Goal: Task Accomplishment & Management: Use online tool/utility

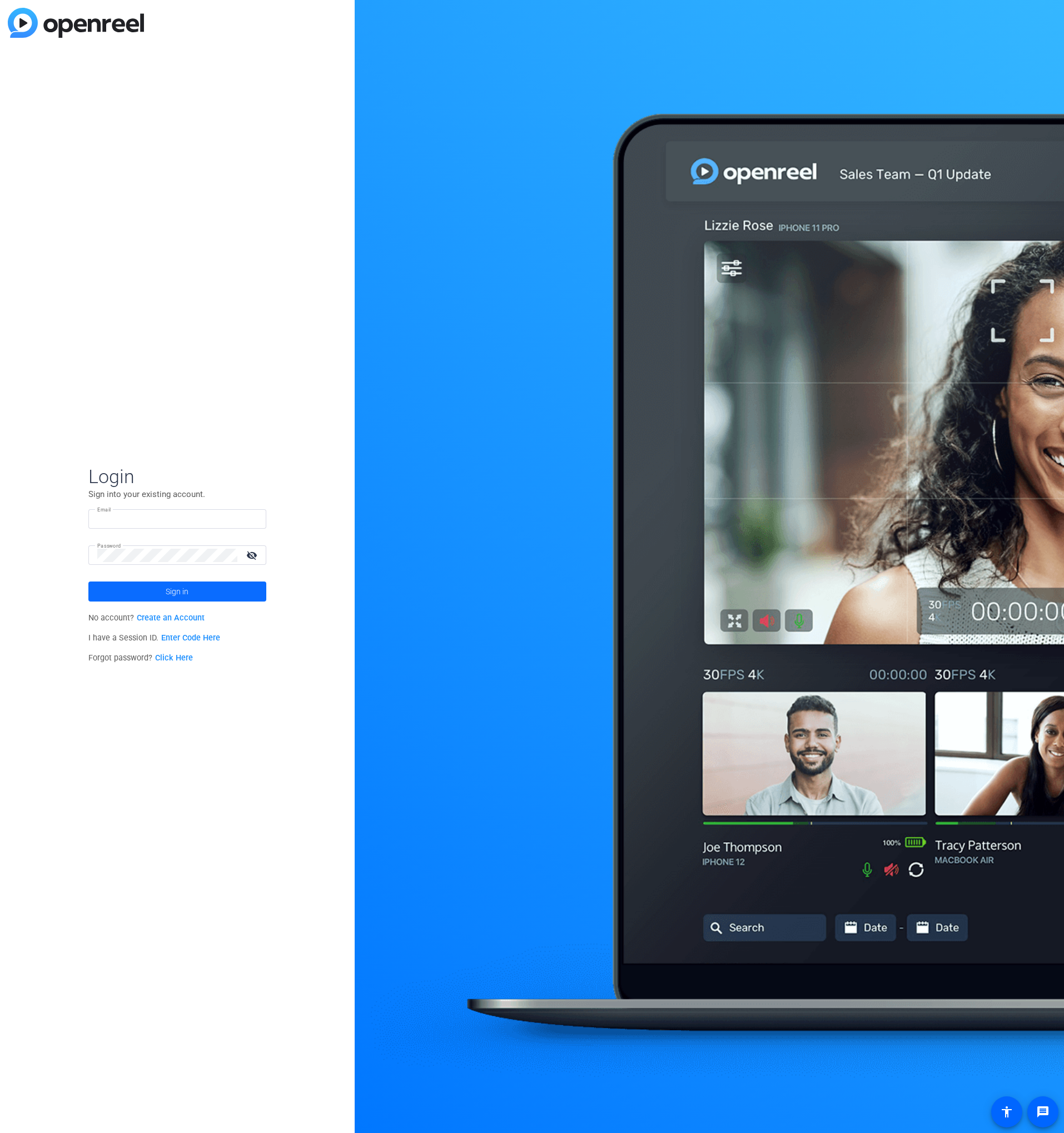
type input "scott.grant@workerbee.tv"
click at [186, 586] on span "Sign in" at bounding box center [177, 592] width 23 height 28
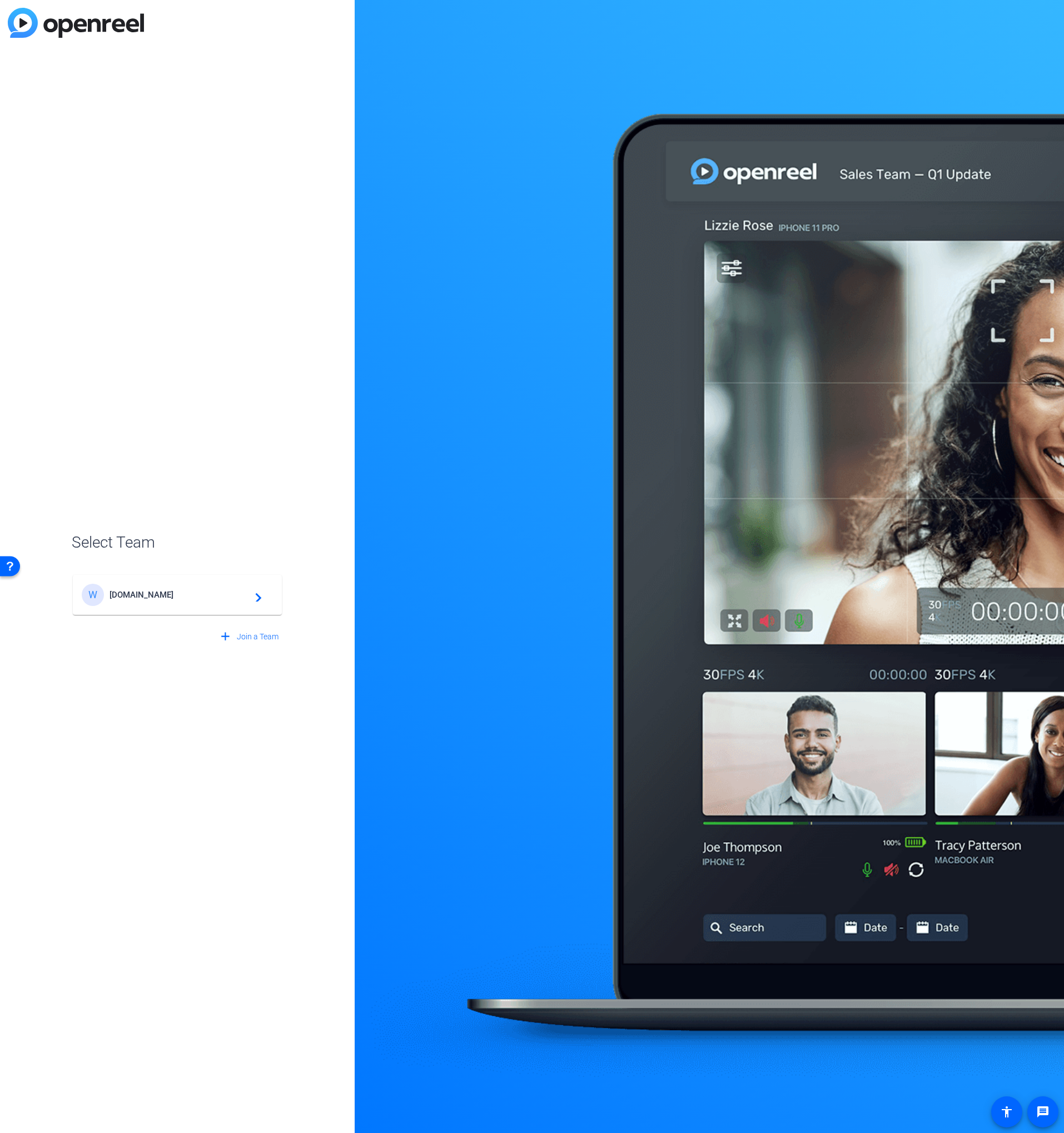
click at [163, 603] on div "W WorkerBee.TV navigate_next" at bounding box center [177, 594] width 191 height 22
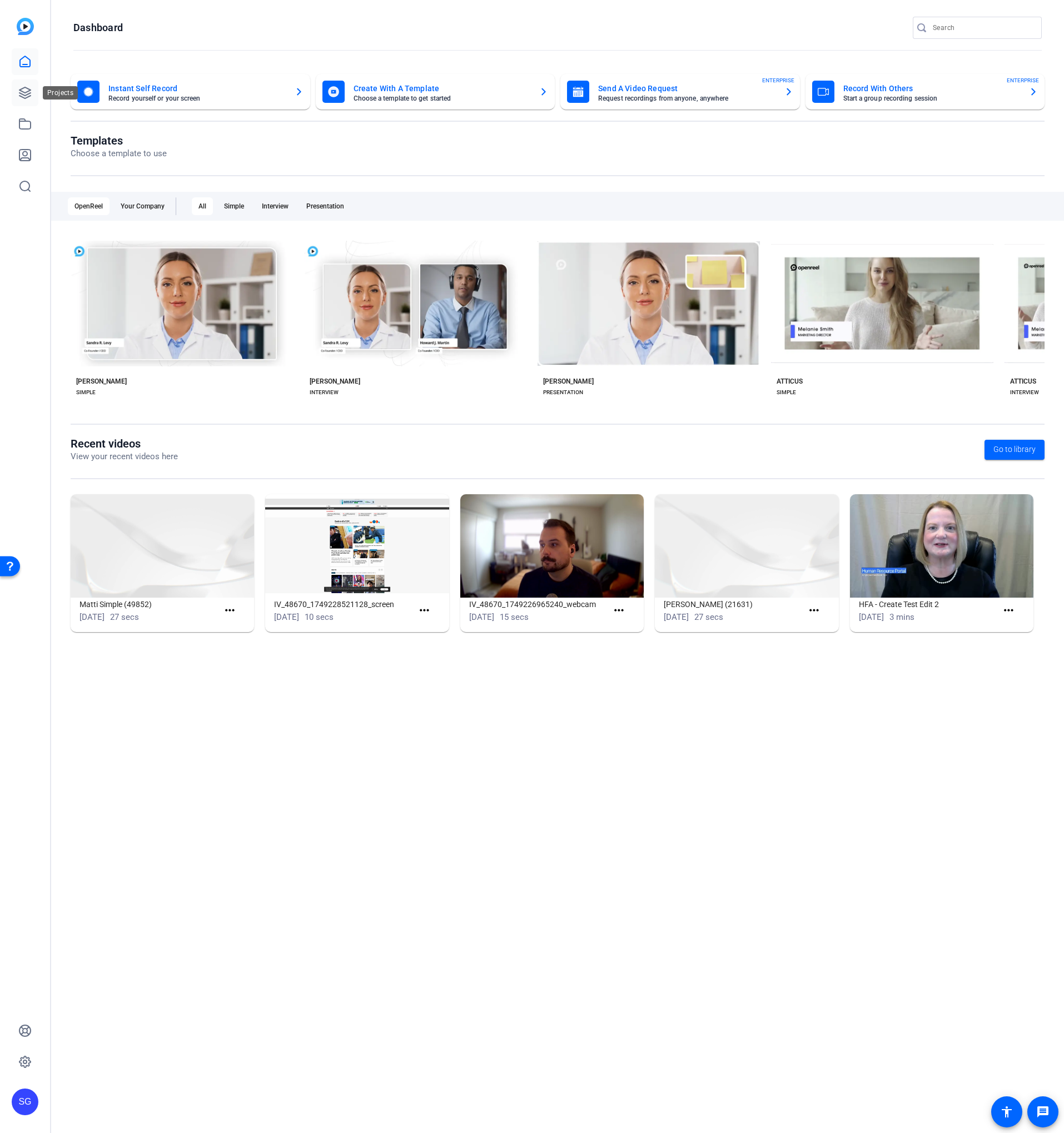
click at [31, 87] on link at bounding box center [25, 93] width 27 height 27
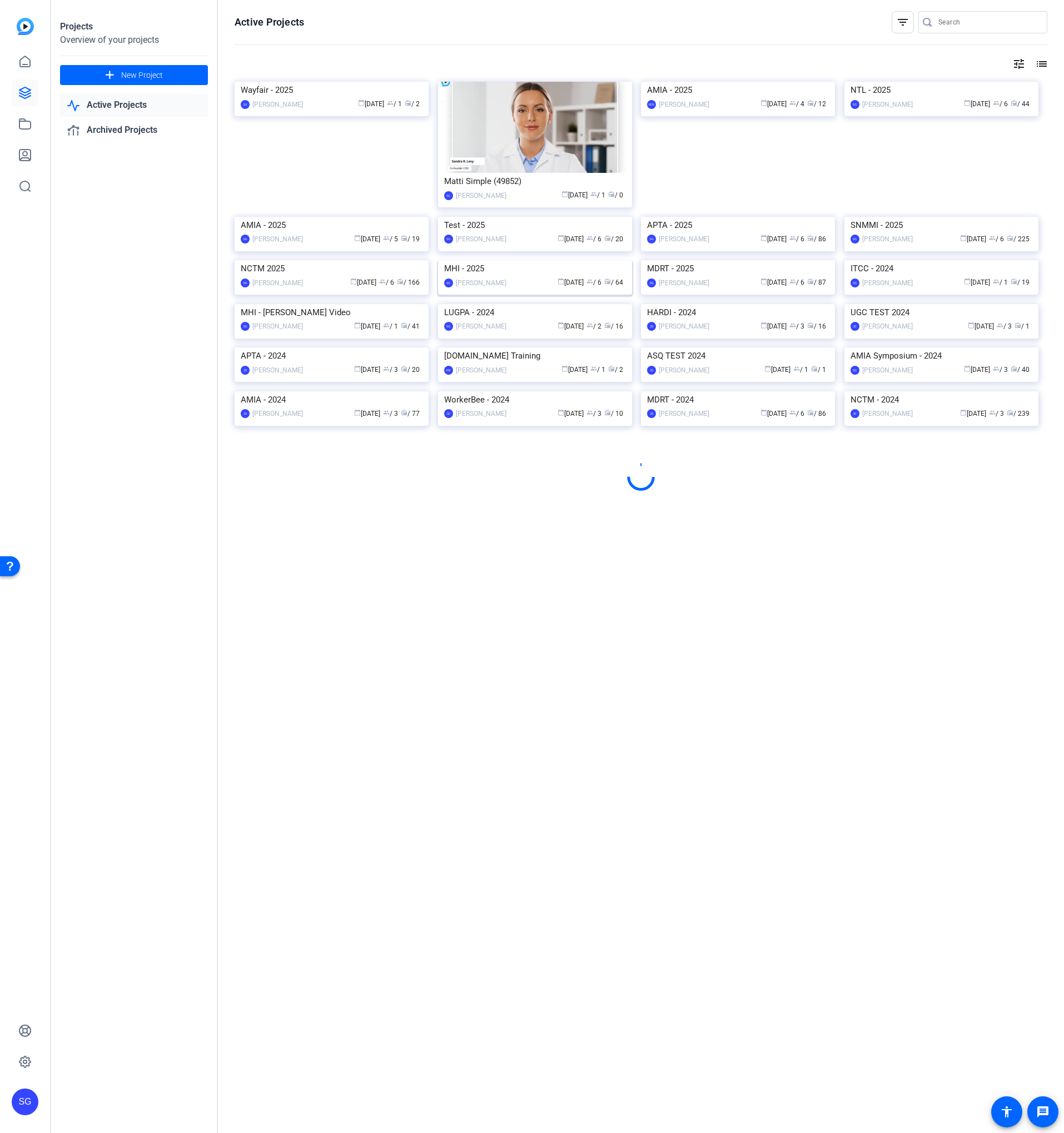
click at [507, 260] on img at bounding box center [535, 260] width 194 height 0
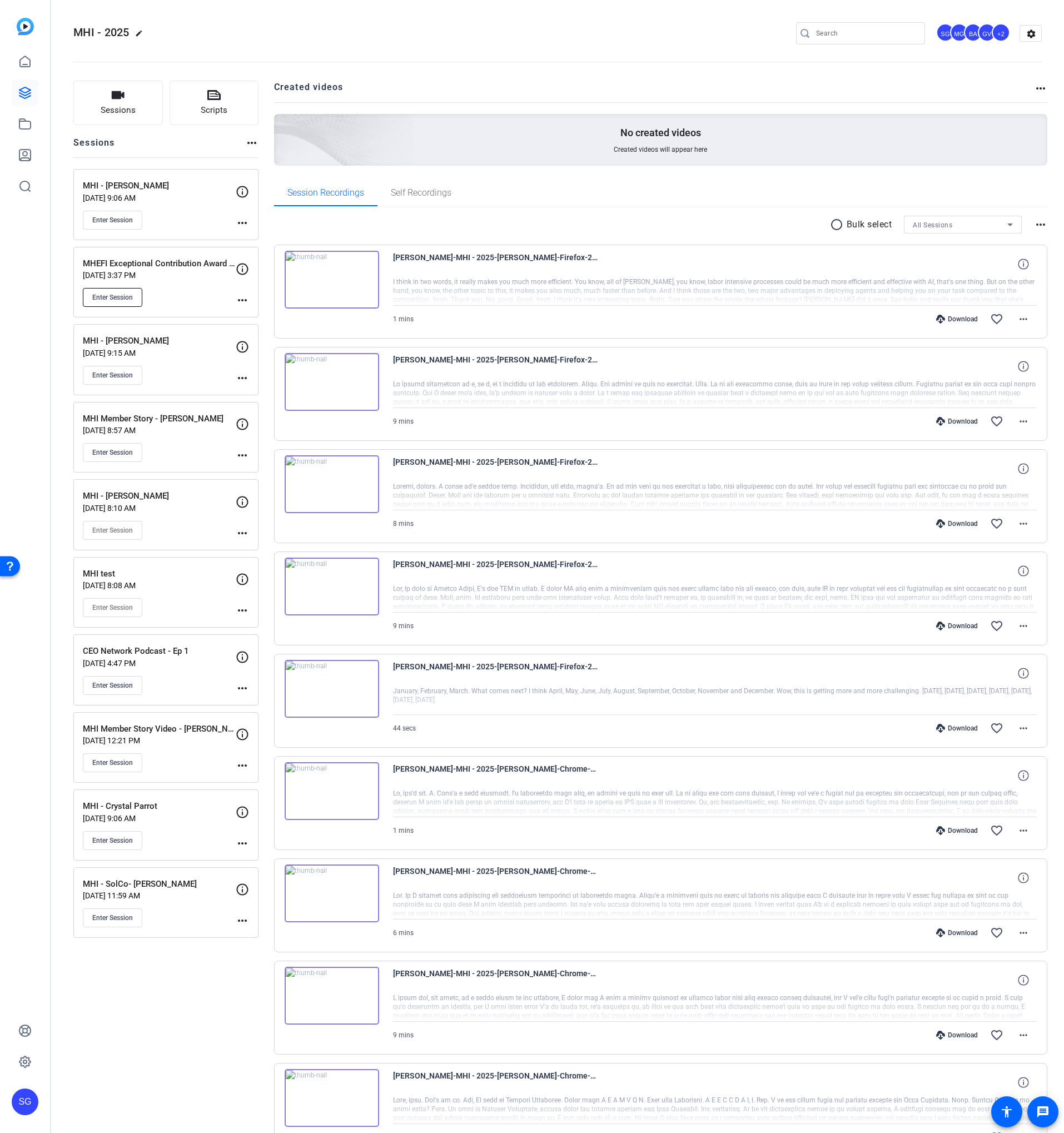
click at [98, 290] on button "Enter Session" at bounding box center [113, 297] width 60 height 19
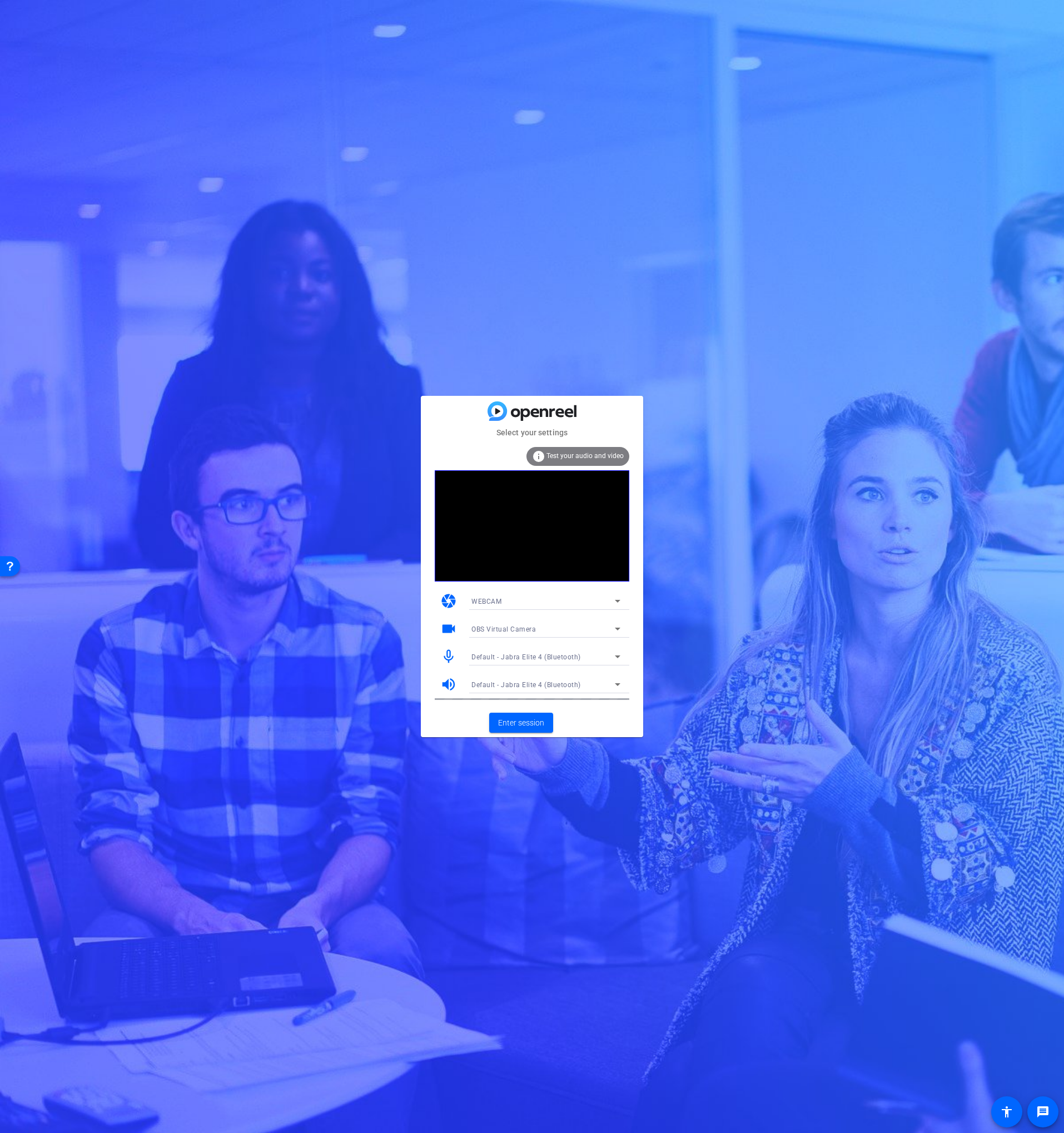
click at [507, 657] on span "Default - Jabra Elite 4 (Bluetooth)" at bounding box center [526, 656] width 109 height 7
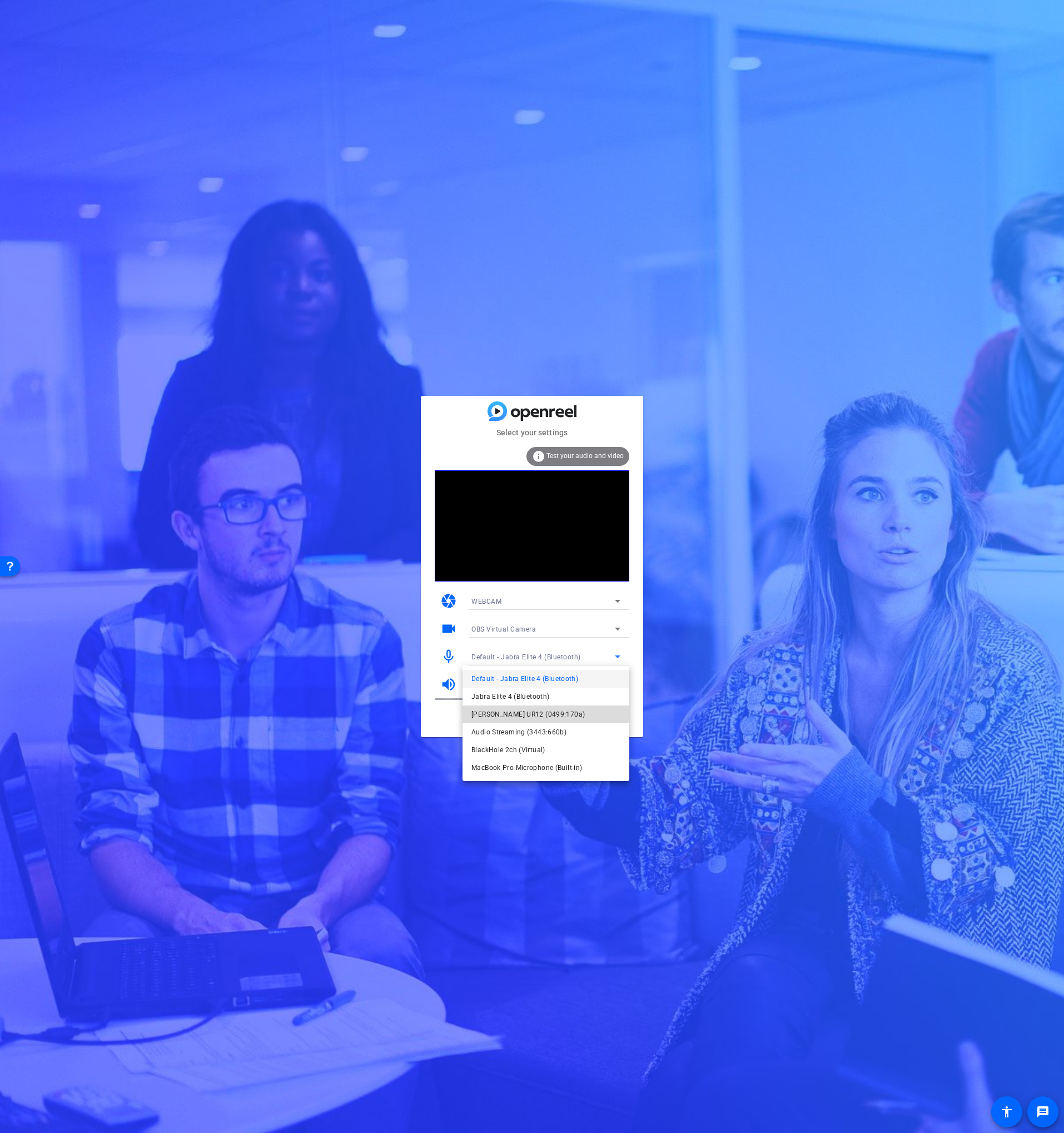
click at [523, 719] on span "[PERSON_NAME] UR12 (0499:170a)" at bounding box center [528, 714] width 114 height 13
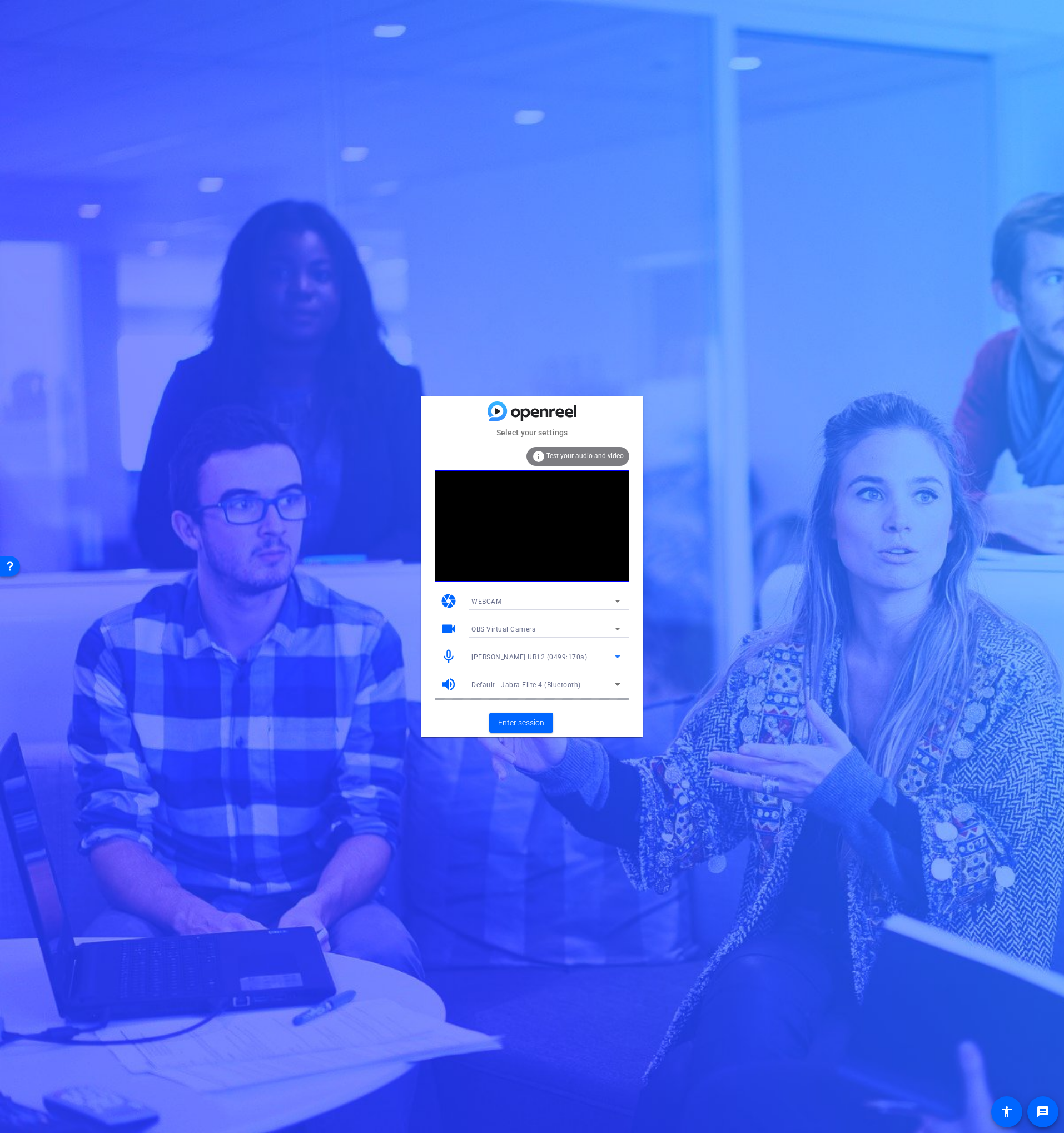
click at [497, 631] on span "OBS Virtual Camera" at bounding box center [504, 629] width 65 height 7
drag, startPoint x: 499, startPoint y: 665, endPoint x: 443, endPoint y: 664, distance: 56.0
click at [499, 665] on span "NexiGo N660 FHD Webcam (3443:660b)" at bounding box center [536, 669] width 129 height 13
click at [509, 717] on span "Enter session" at bounding box center [521, 723] width 46 height 12
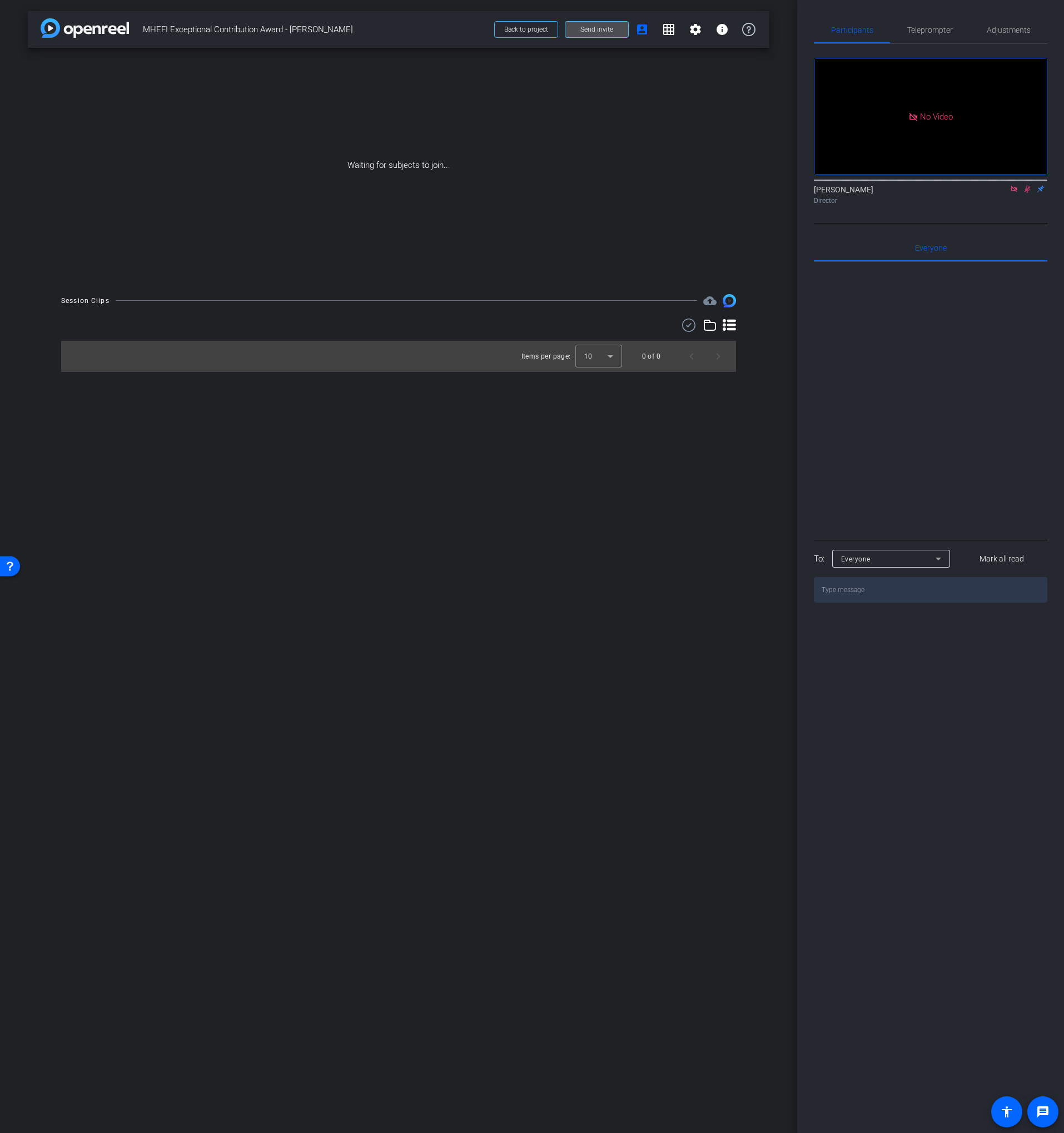
click at [588, 35] on span at bounding box center [597, 29] width 63 height 27
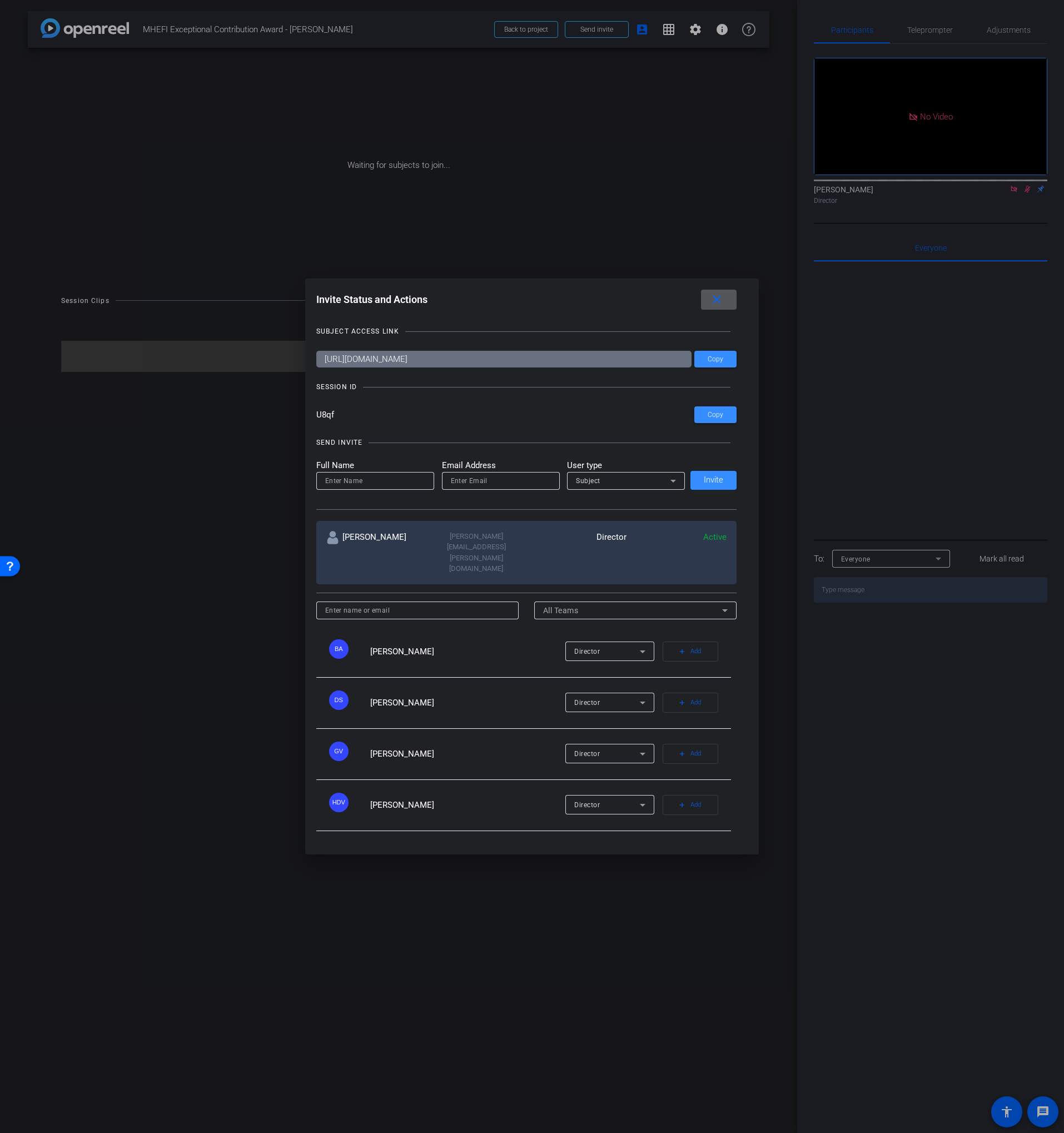
click at [391, 487] on input at bounding box center [375, 481] width 100 height 13
paste input "[URL][DOMAIN_NAME]"
type input "[URL][DOMAIN_NAME]"
click at [607, 487] on div "Subject" at bounding box center [626, 481] width 100 height 17
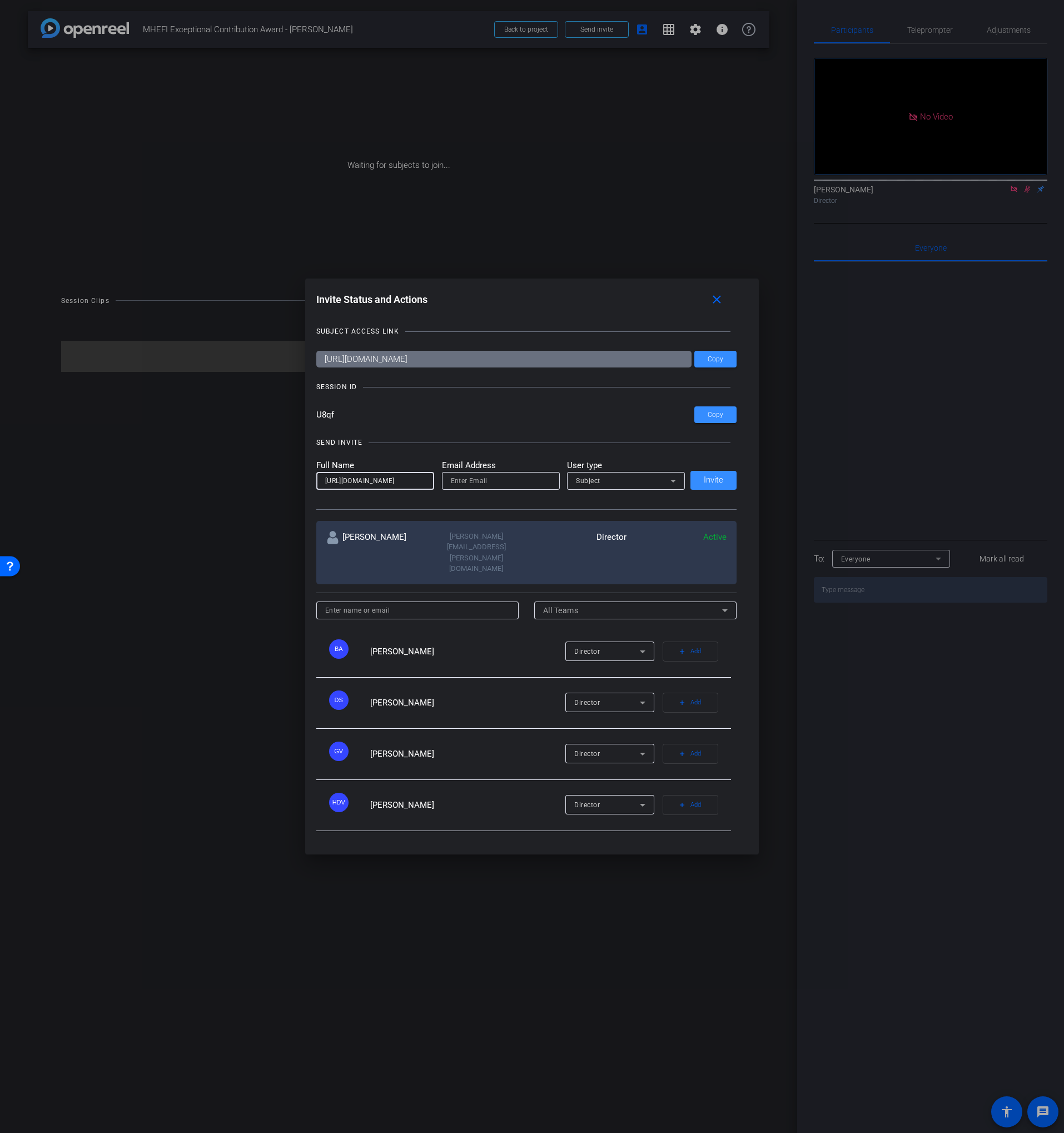
scroll to position [0, 0]
paste input "[PERSON_NAME]"
type input "[PERSON_NAME]"
drag, startPoint x: 612, startPoint y: 531, endPoint x: 619, endPoint y: 520, distance: 13.0
click at [612, 531] on mat-option "Watcher" at bounding box center [626, 535] width 118 height 17
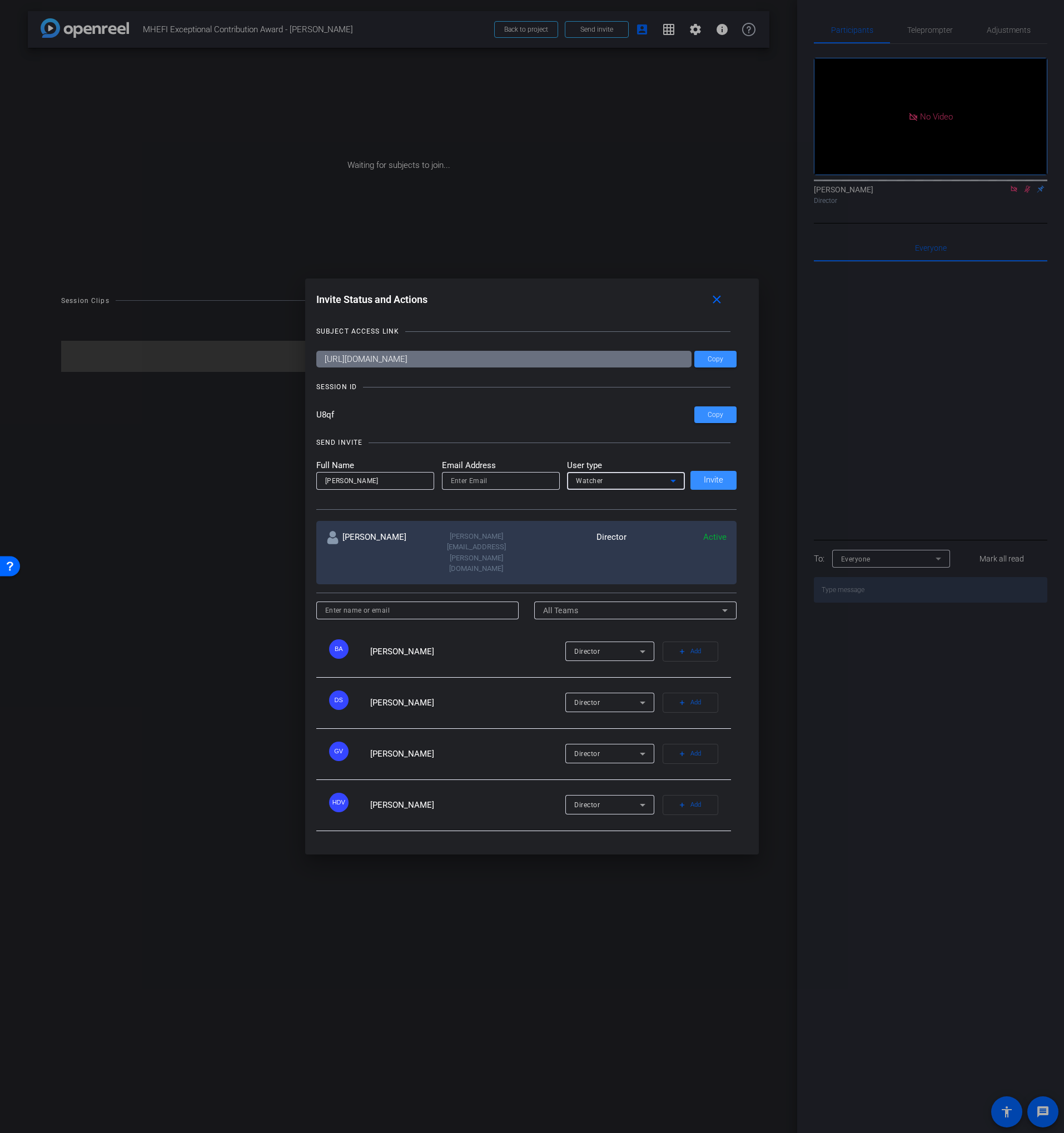
click at [510, 490] on div at bounding box center [501, 481] width 100 height 17
paste input "[PERSON_NAME][EMAIL_ADDRESS][PERSON_NAME][DOMAIN_NAME]"
type input "[PERSON_NAME][EMAIL_ADDRESS][PERSON_NAME][DOMAIN_NAME]"
click at [595, 472] on mat-label "User type" at bounding box center [626, 465] width 118 height 12
click at [700, 492] on span at bounding box center [713, 481] width 46 height 27
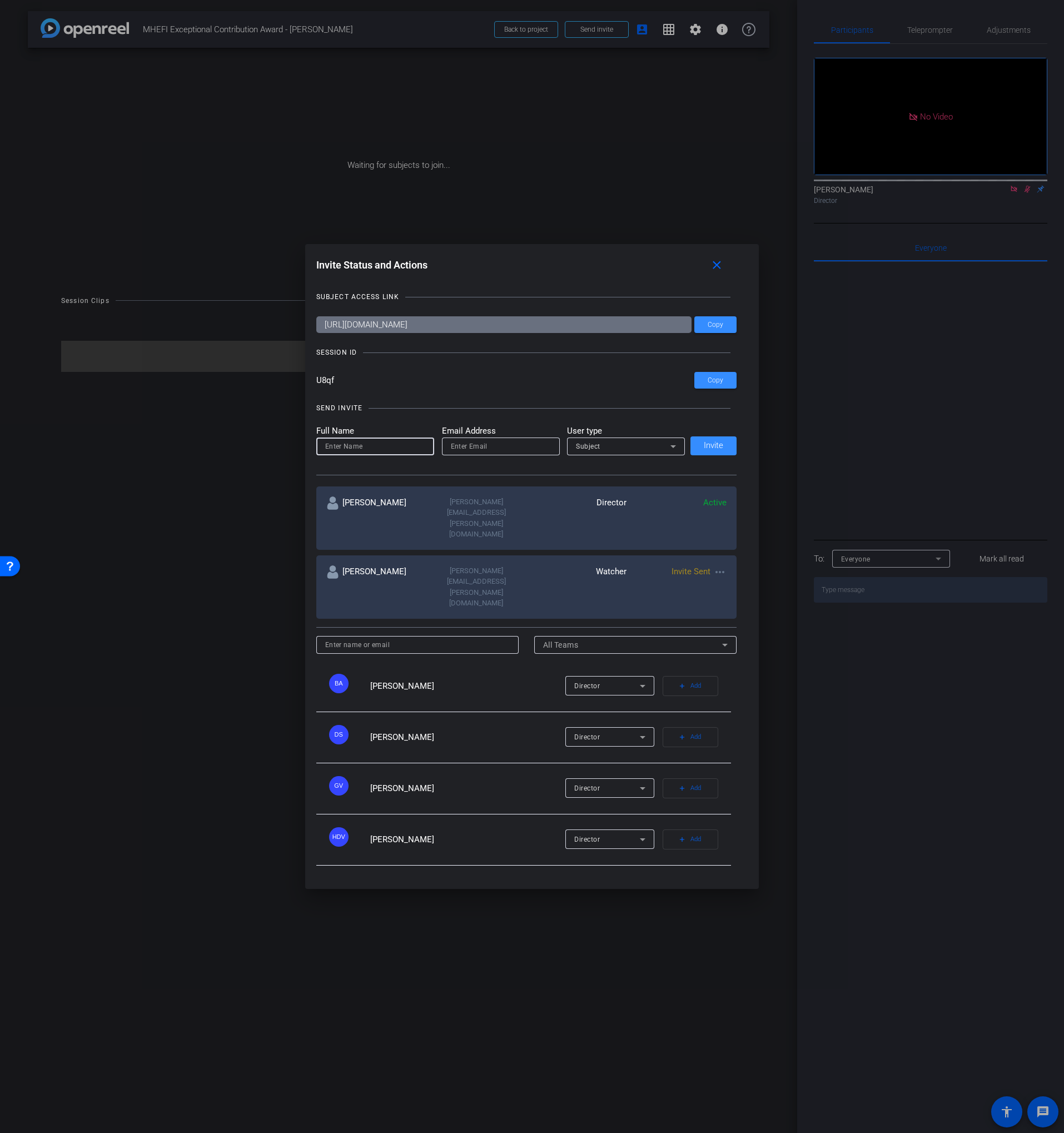
click at [376, 453] on input at bounding box center [375, 447] width 100 height 13
paste input "[PERSON_NAME]"
type input "[PERSON_NAME]"
click at [472, 453] on input "email" at bounding box center [501, 447] width 100 height 13
paste input "[PERSON_NAME][EMAIL_ADDRESS][PERSON_NAME][DOMAIN_NAME]"
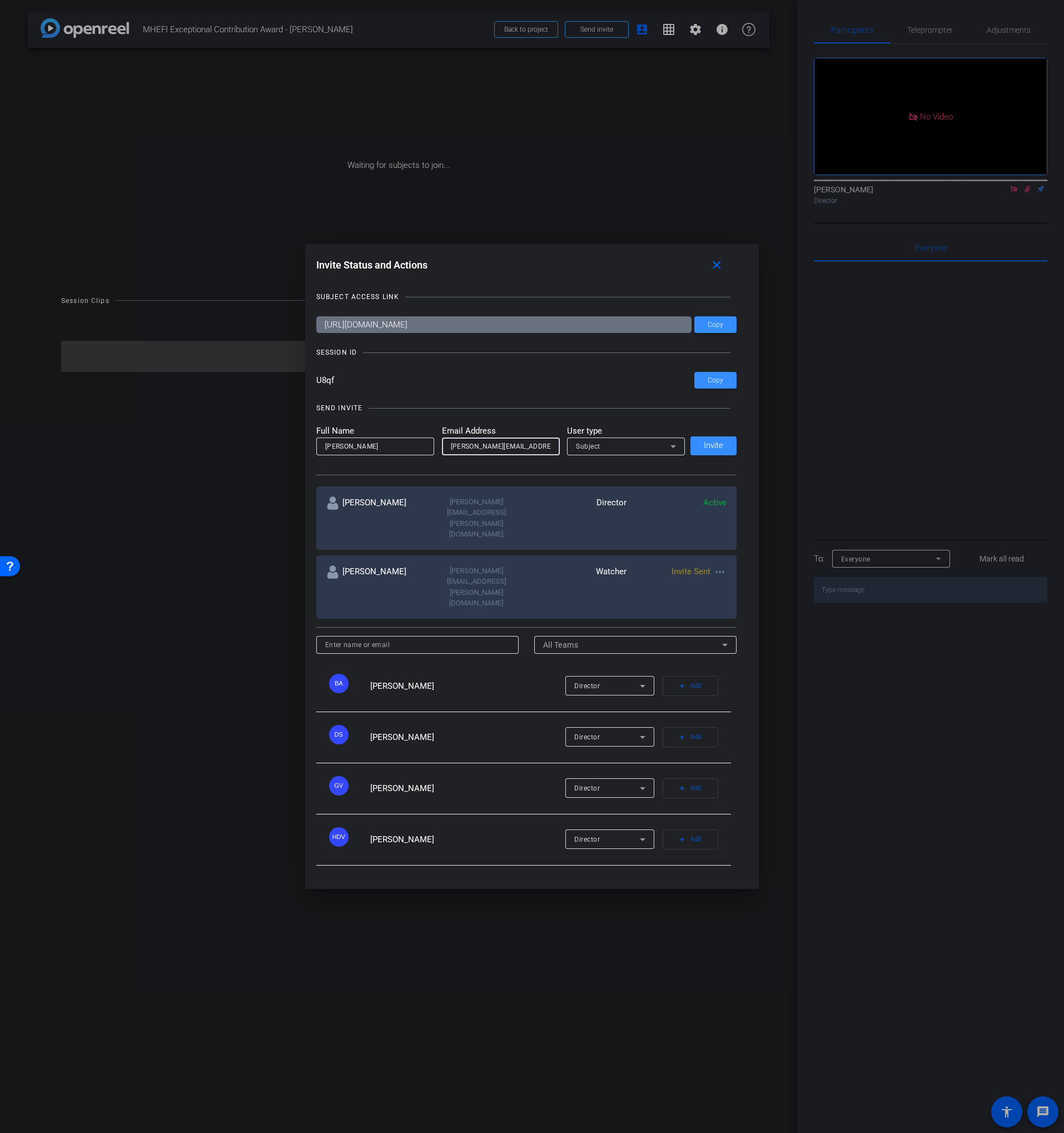
scroll to position [0, 23]
type input "[PERSON_NAME][EMAIL_ADDRESS][PERSON_NAME][DOMAIN_NAME]"
click at [595, 450] on span "Subject" at bounding box center [588, 446] width 25 height 7
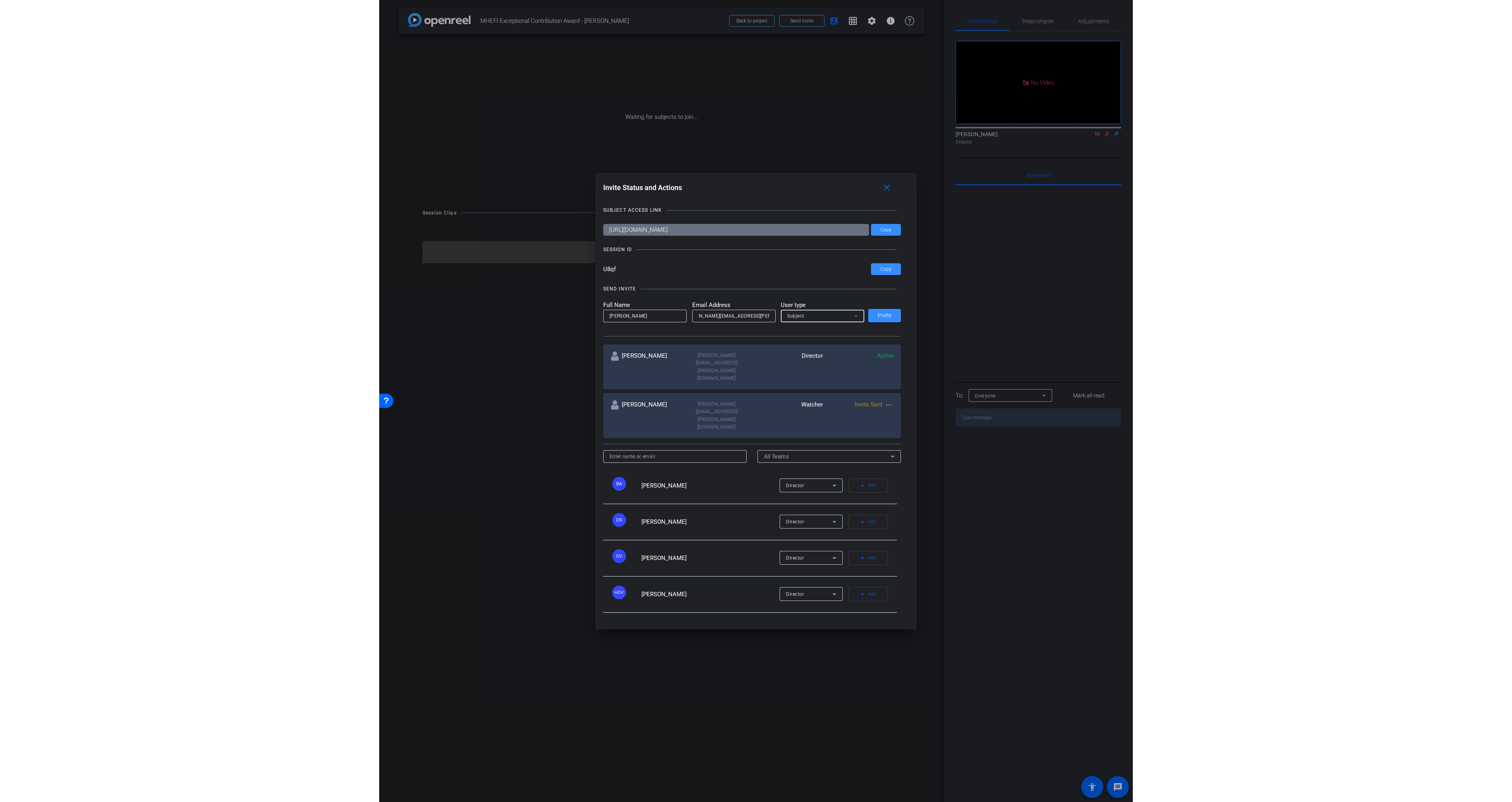
scroll to position [0, 0]
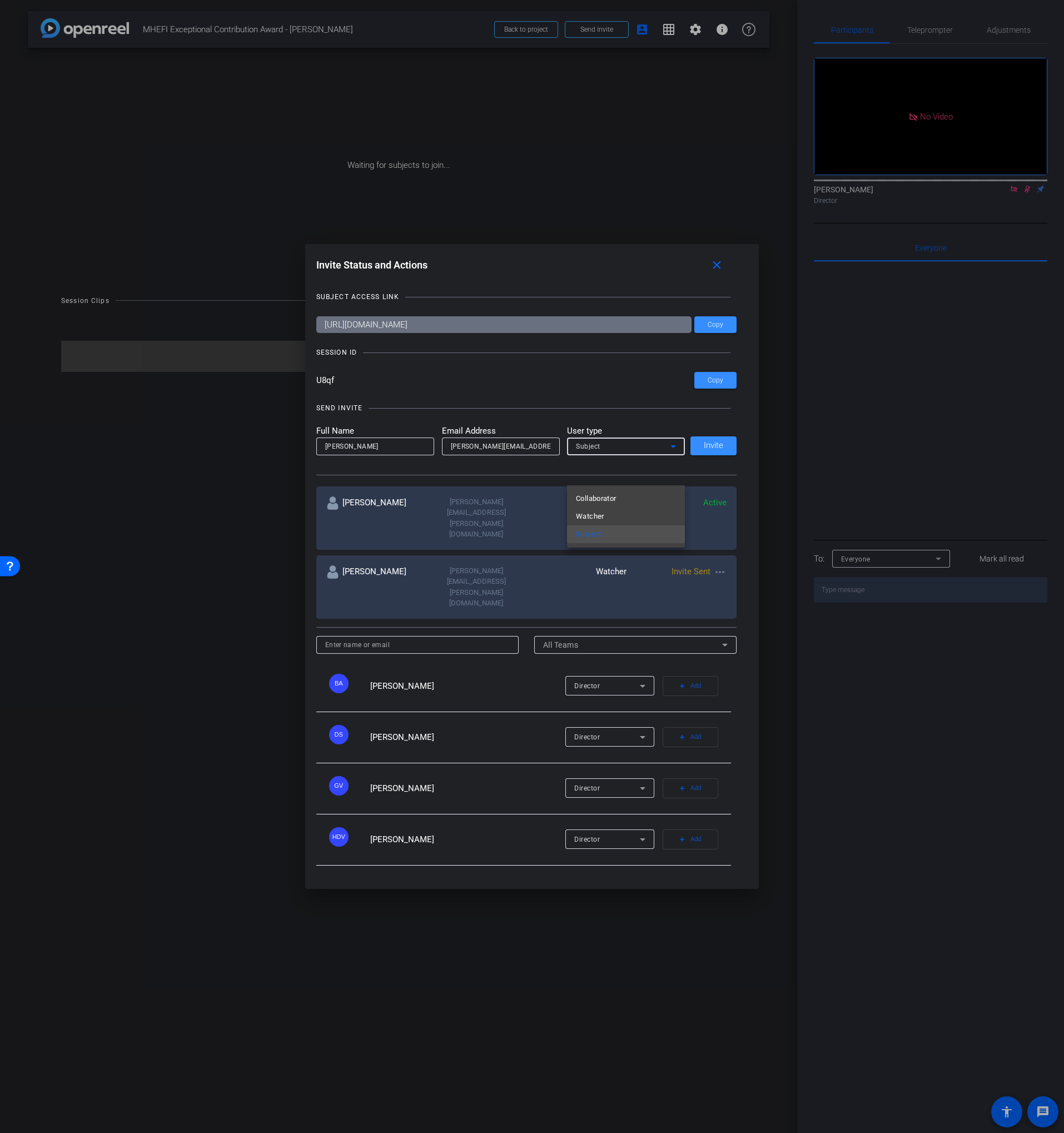
drag, startPoint x: 588, startPoint y: 516, endPoint x: 584, endPoint y: 482, distance: 34.2
click at [588, 516] on span "Watcher" at bounding box center [590, 516] width 28 height 13
click at [563, 414] on div "SEND INVITE" at bounding box center [527, 408] width 421 height 11
click at [704, 459] on span at bounding box center [713, 446] width 46 height 27
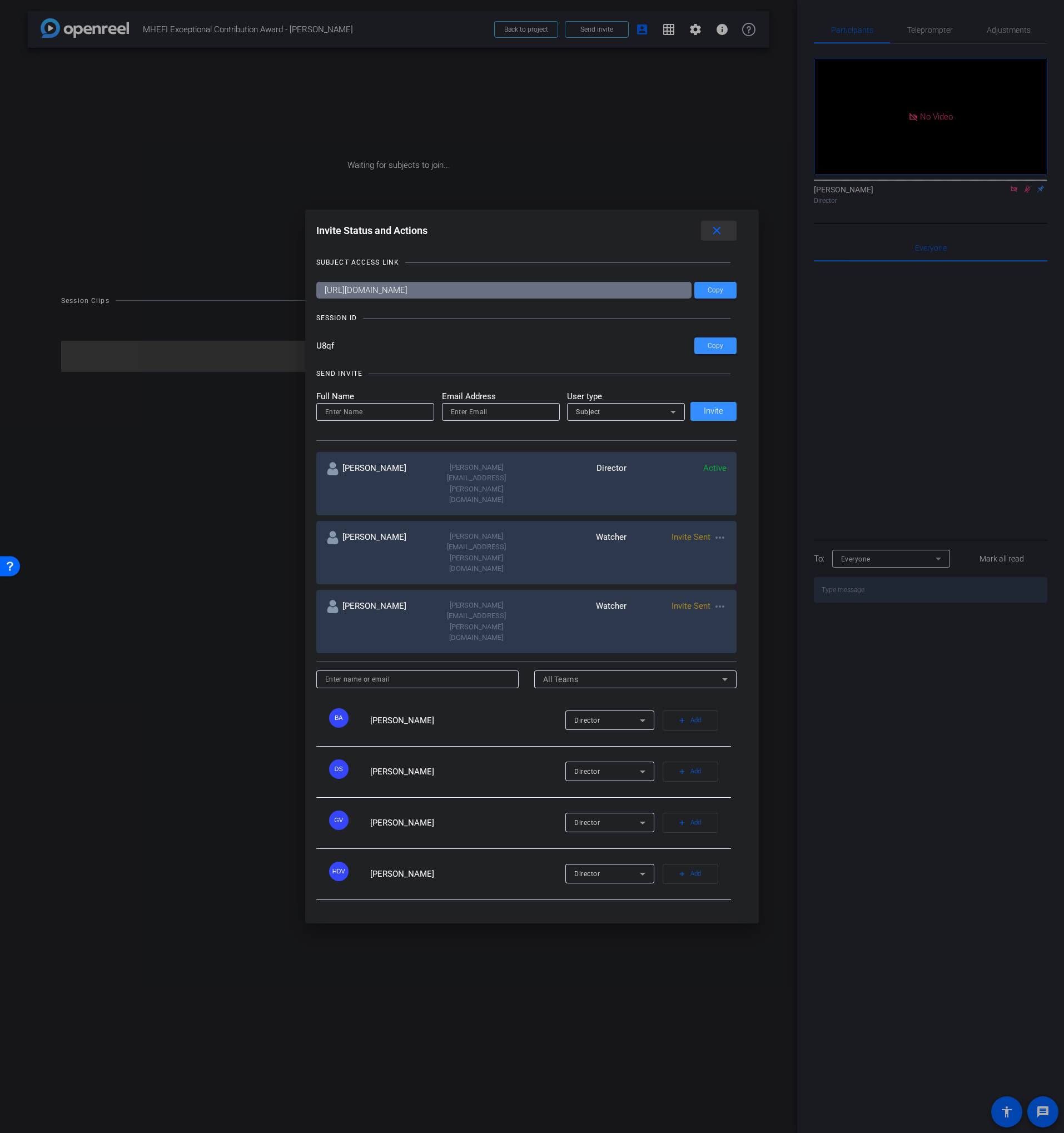
click at [710, 238] on mat-icon "close" at bounding box center [717, 230] width 14 height 14
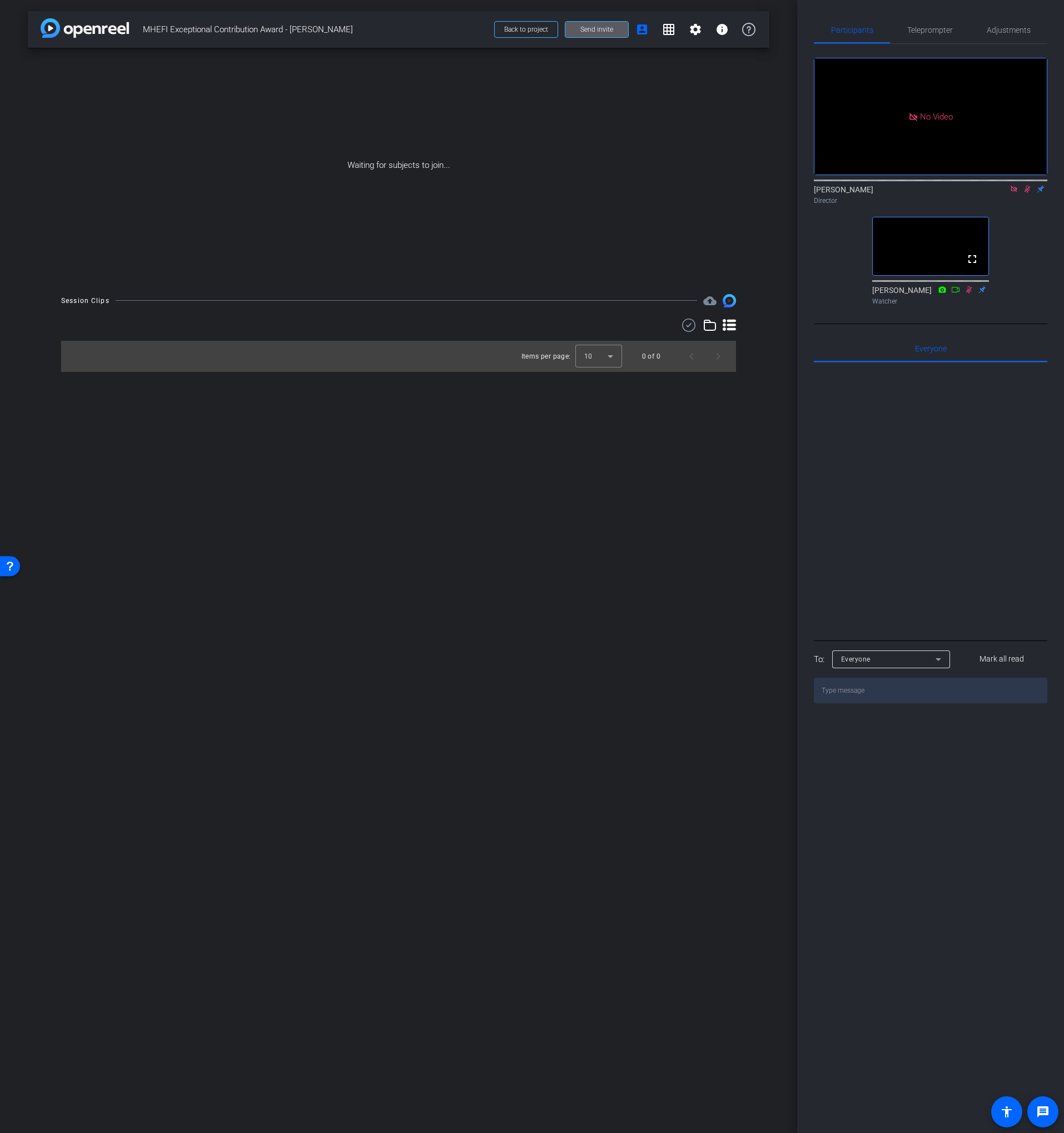
click at [599, 52] on div "Waiting for subjects to join..." at bounding box center [399, 166] width 742 height 235
click at [598, 35] on span at bounding box center [597, 29] width 63 height 27
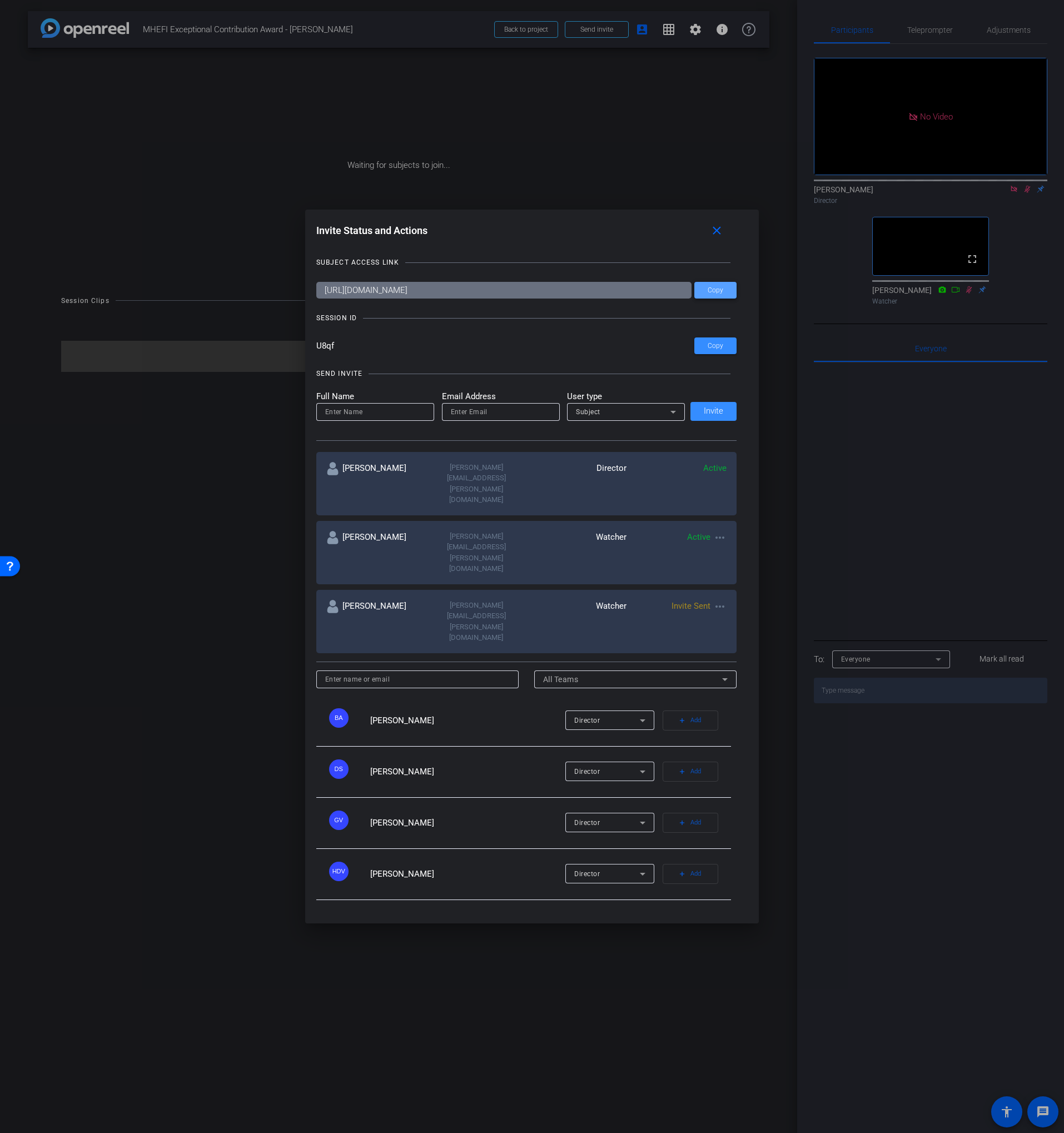
click at [713, 298] on button "Copy" at bounding box center [715, 290] width 42 height 17
click at [723, 244] on span at bounding box center [718, 230] width 36 height 27
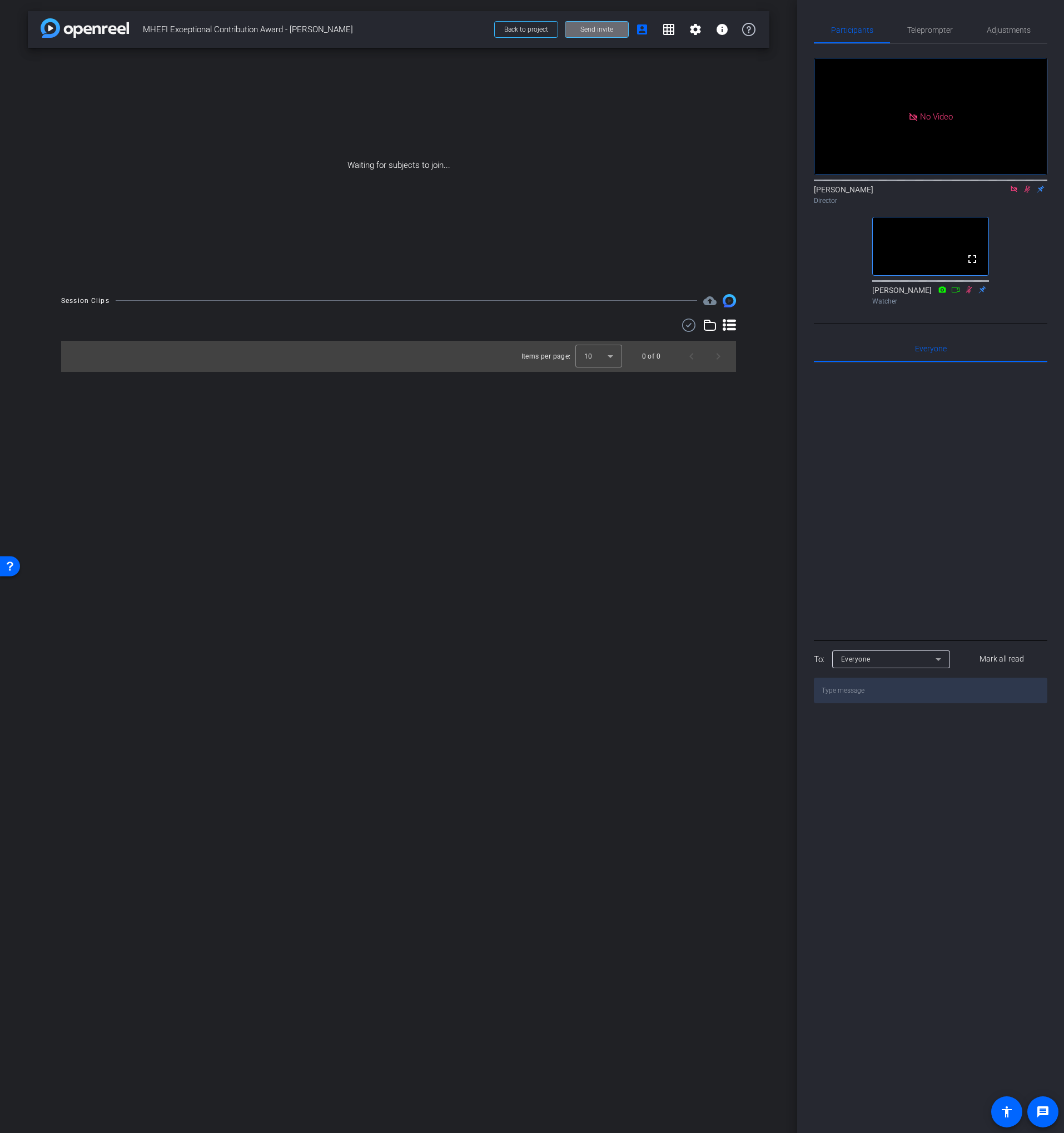
click at [582, 33] on span "Send invite" at bounding box center [597, 29] width 33 height 9
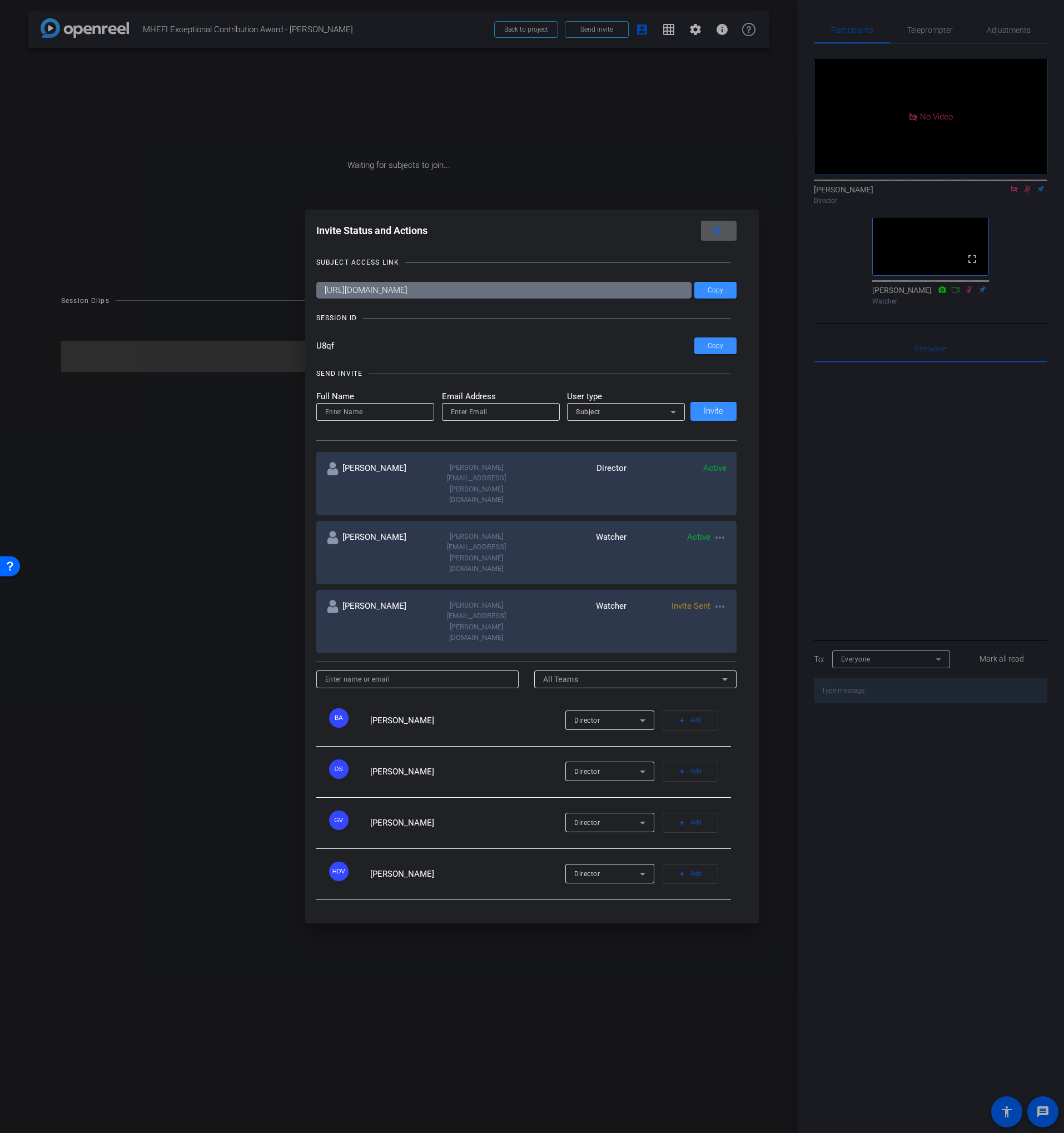
click at [327, 354] on input "U8qf" at bounding box center [505, 346] width 379 height 17
click at [720, 238] on mat-icon "close" at bounding box center [717, 230] width 14 height 14
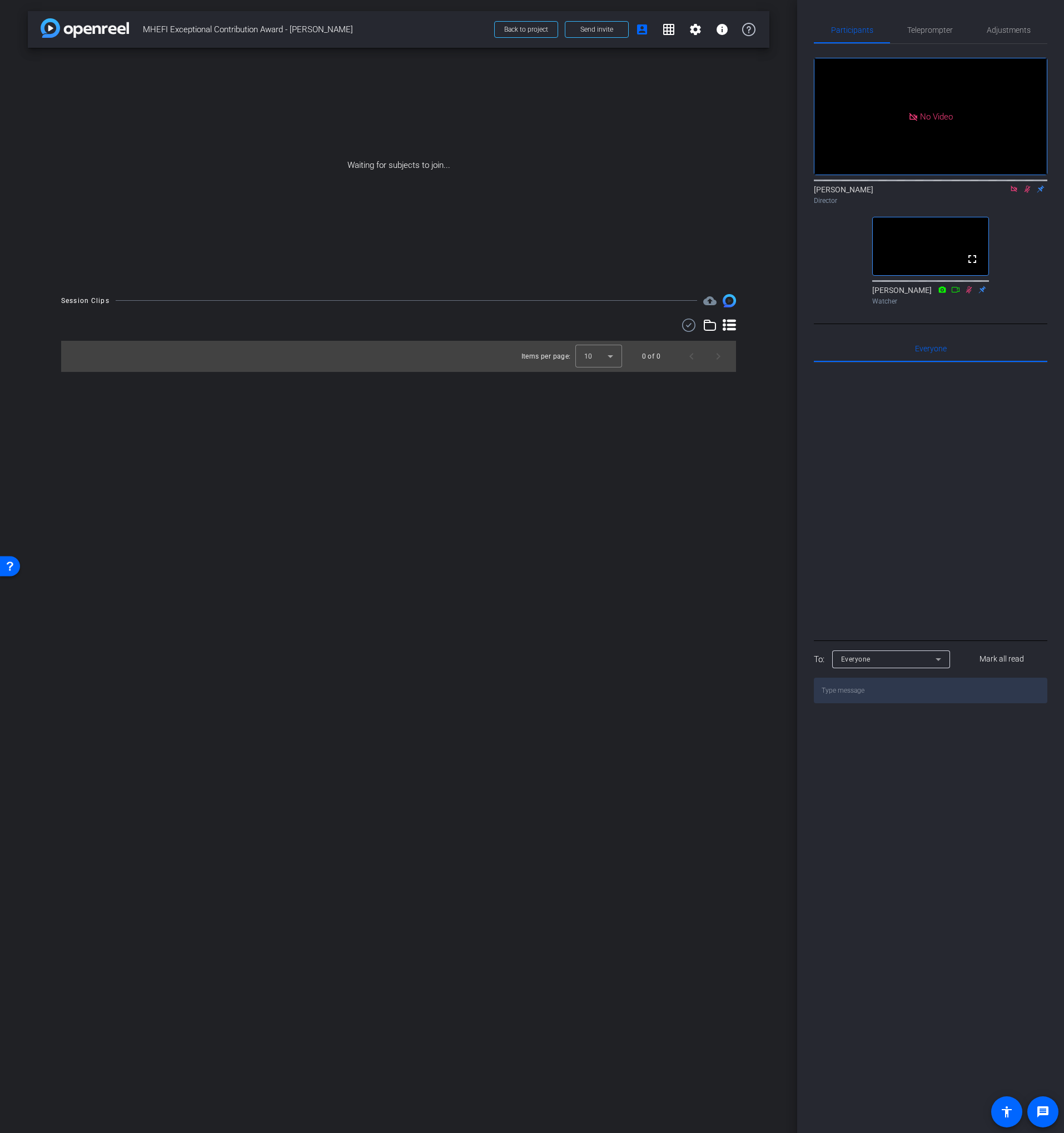
drag, startPoint x: 753, startPoint y: 282, endPoint x: 636, endPoint y: 281, distance: 117.0
click at [753, 282] on div "Waiting for subjects to join..." at bounding box center [399, 166] width 742 height 235
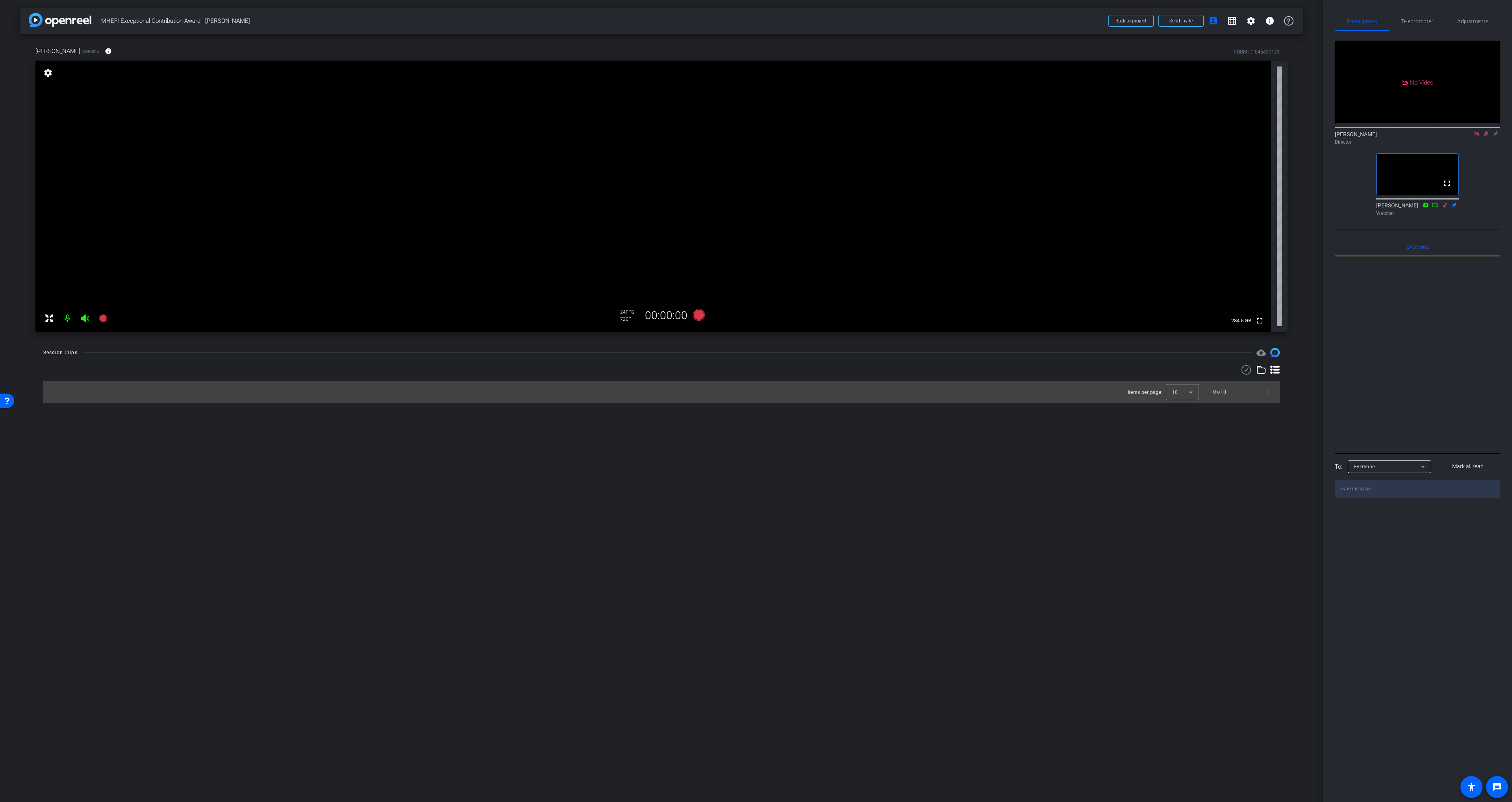
click at [753, 137] on icon at bounding box center [1486, 133] width 6 height 5
click at [753, 136] on icon at bounding box center [1476, 133] width 4 height 4
click at [753, 16] on span "Adjustments" at bounding box center [1473, 21] width 31 height 19
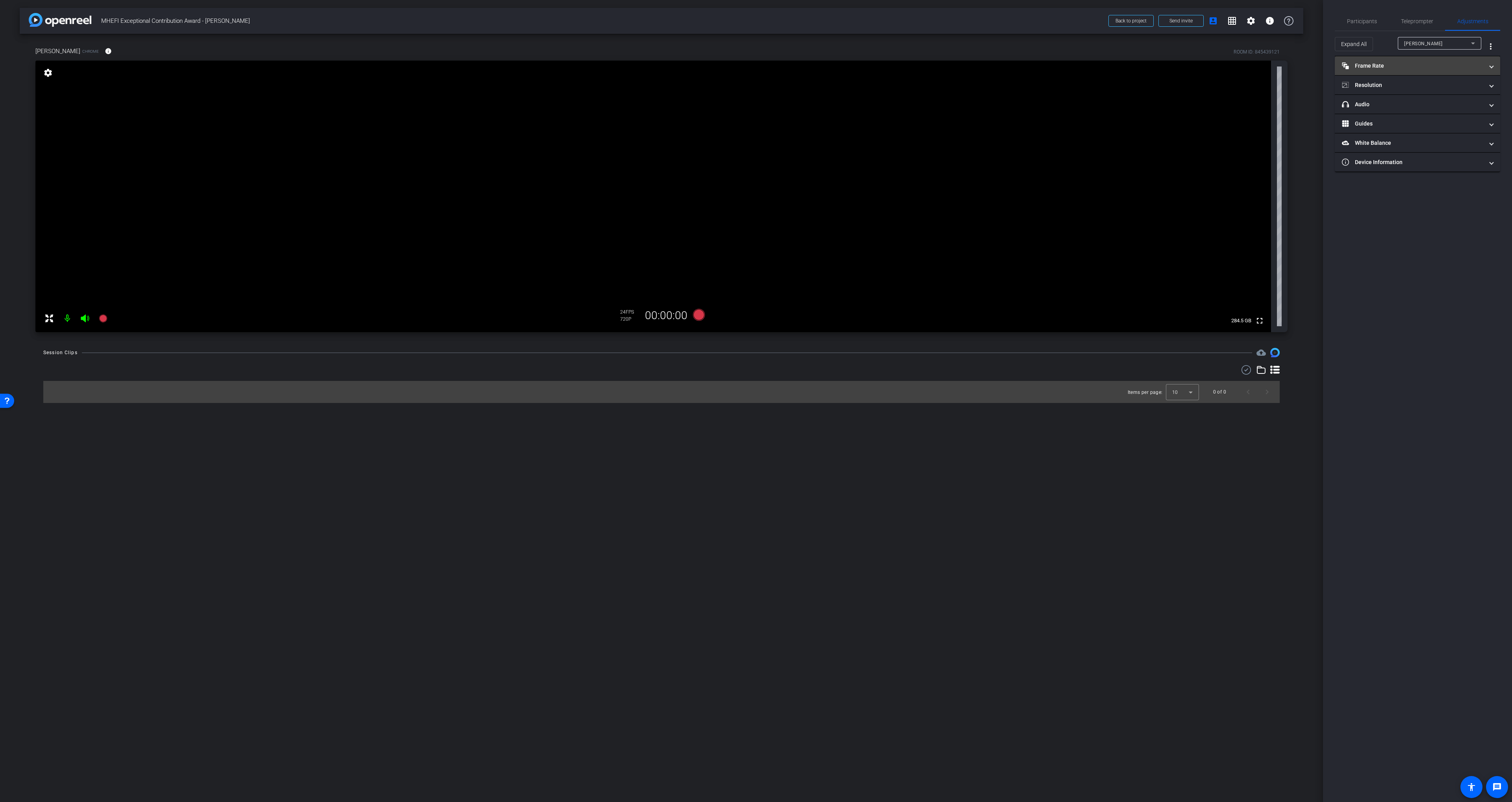
click at [753, 66] on mat-panel-title "Frame Rate Frame Rate" at bounding box center [1412, 66] width 141 height 8
click at [753, 116] on mat-panel-title "Resolution" at bounding box center [1412, 119] width 141 height 8
click at [753, 139] on div "1080" at bounding box center [1425, 142] width 29 height 13
click at [753, 28] on span "Participants" at bounding box center [1362, 21] width 30 height 19
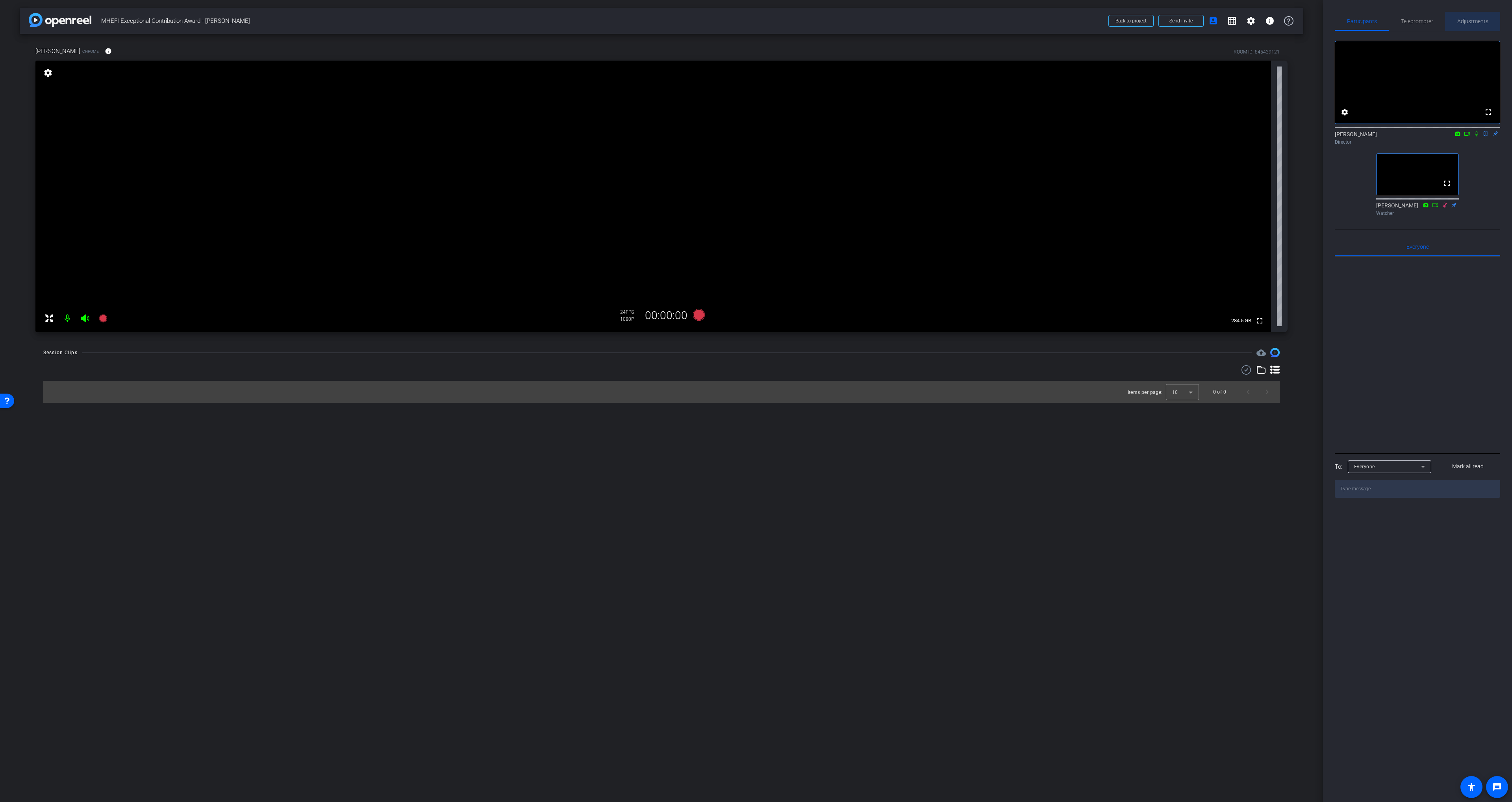
click at [753, 26] on span "Adjustments" at bounding box center [1473, 21] width 31 height 19
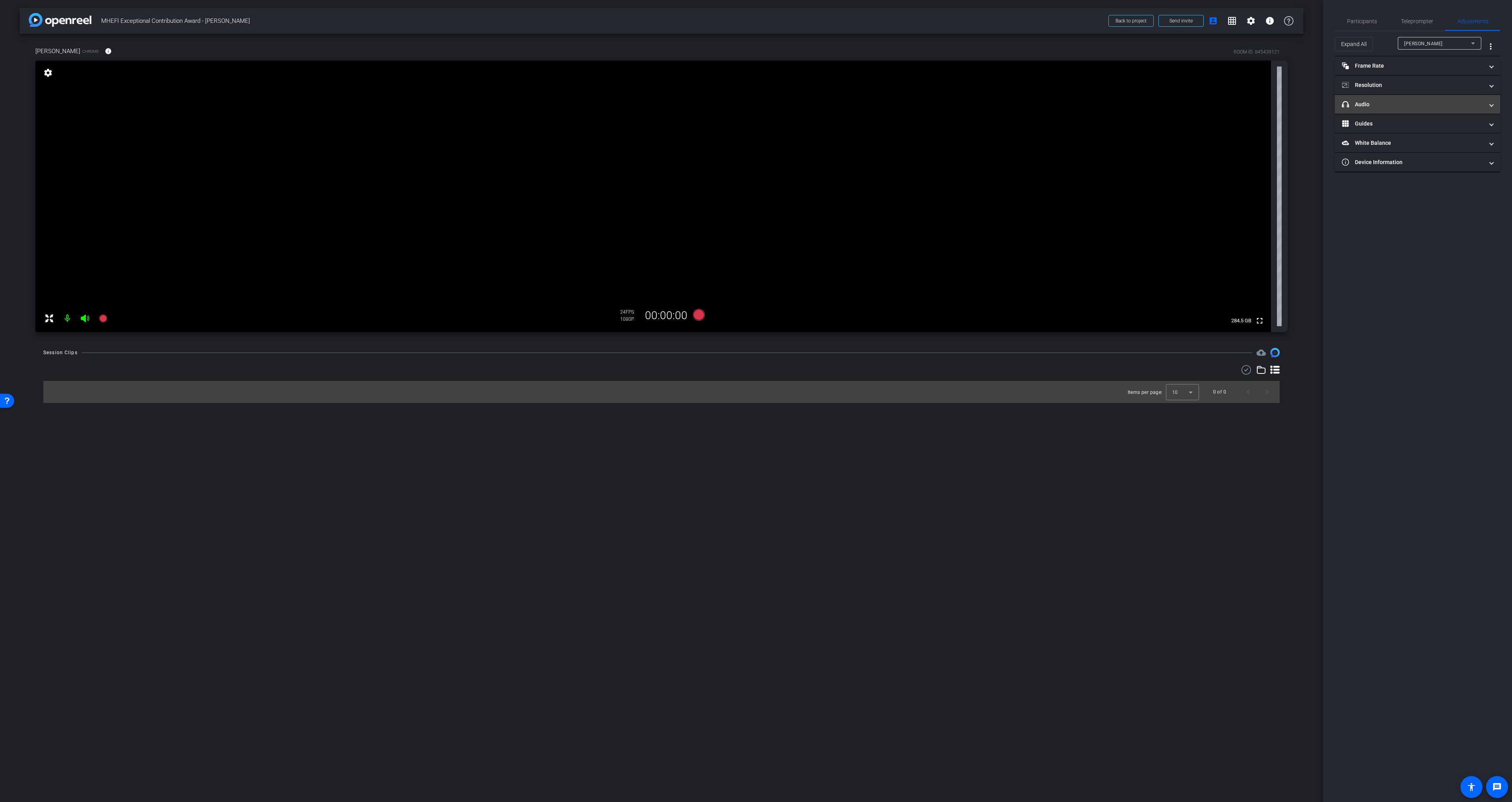
click at [753, 106] on mat-panel-title "headphone icon Audio" at bounding box center [1412, 104] width 141 height 8
drag, startPoint x: 1420, startPoint y: 102, endPoint x: 1419, endPoint y: 96, distance: 6.1
click at [753, 102] on mat-expansion-panel-header "headphone icon Audio" at bounding box center [1418, 113] width 166 height 25
click at [753, 13] on span "Participants" at bounding box center [1362, 21] width 30 height 19
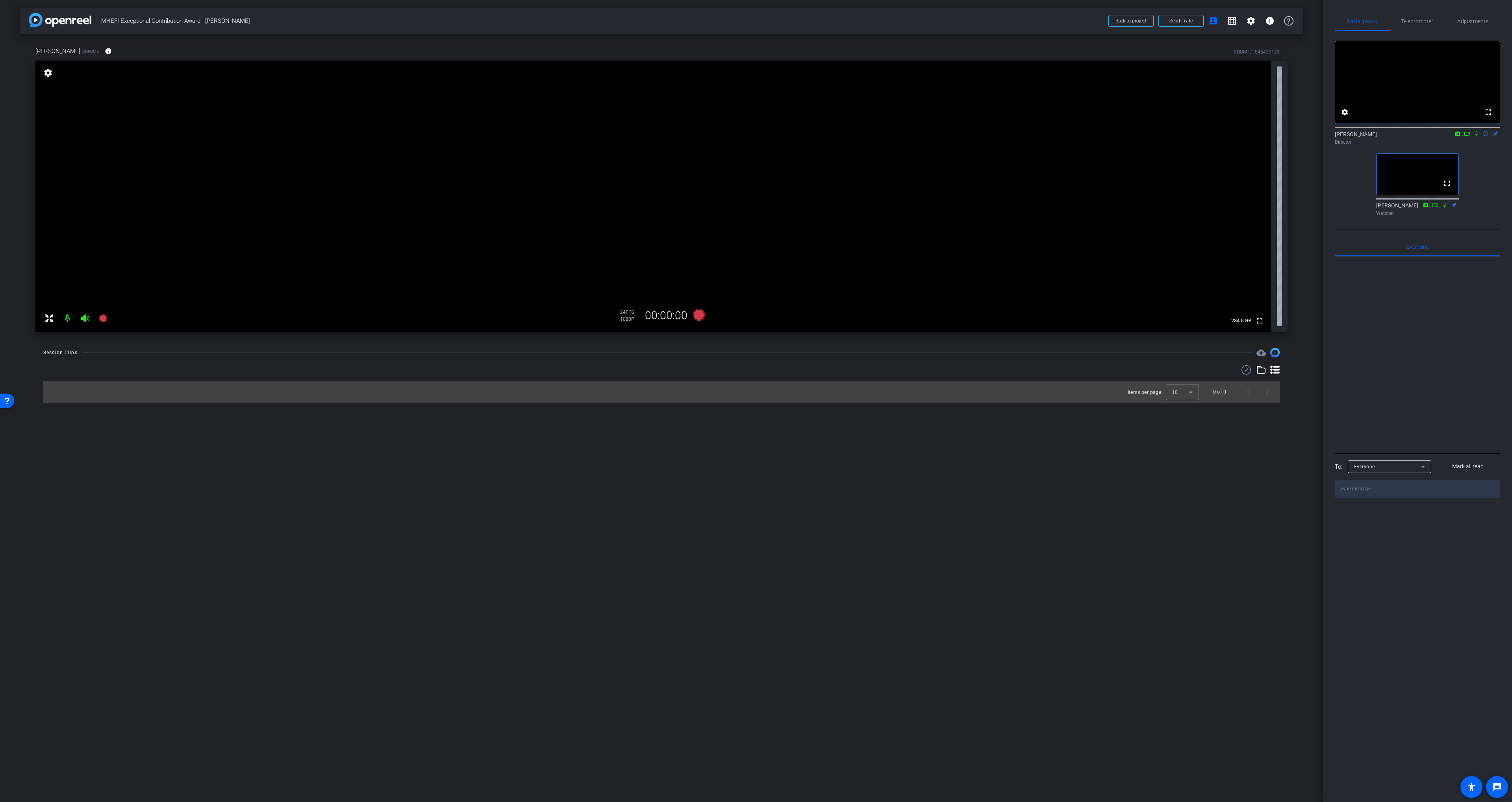
click at [753, 450] on div "arrow_back MHEFI Exceptional Contribution Award - [PERSON_NAME] Back to project…" at bounding box center [662, 401] width 1323 height 802
click at [753, 398] on div "Items per page: 10 0 of 0" at bounding box center [662, 392] width 1236 height 22
click at [697, 317] on icon at bounding box center [699, 315] width 12 height 12
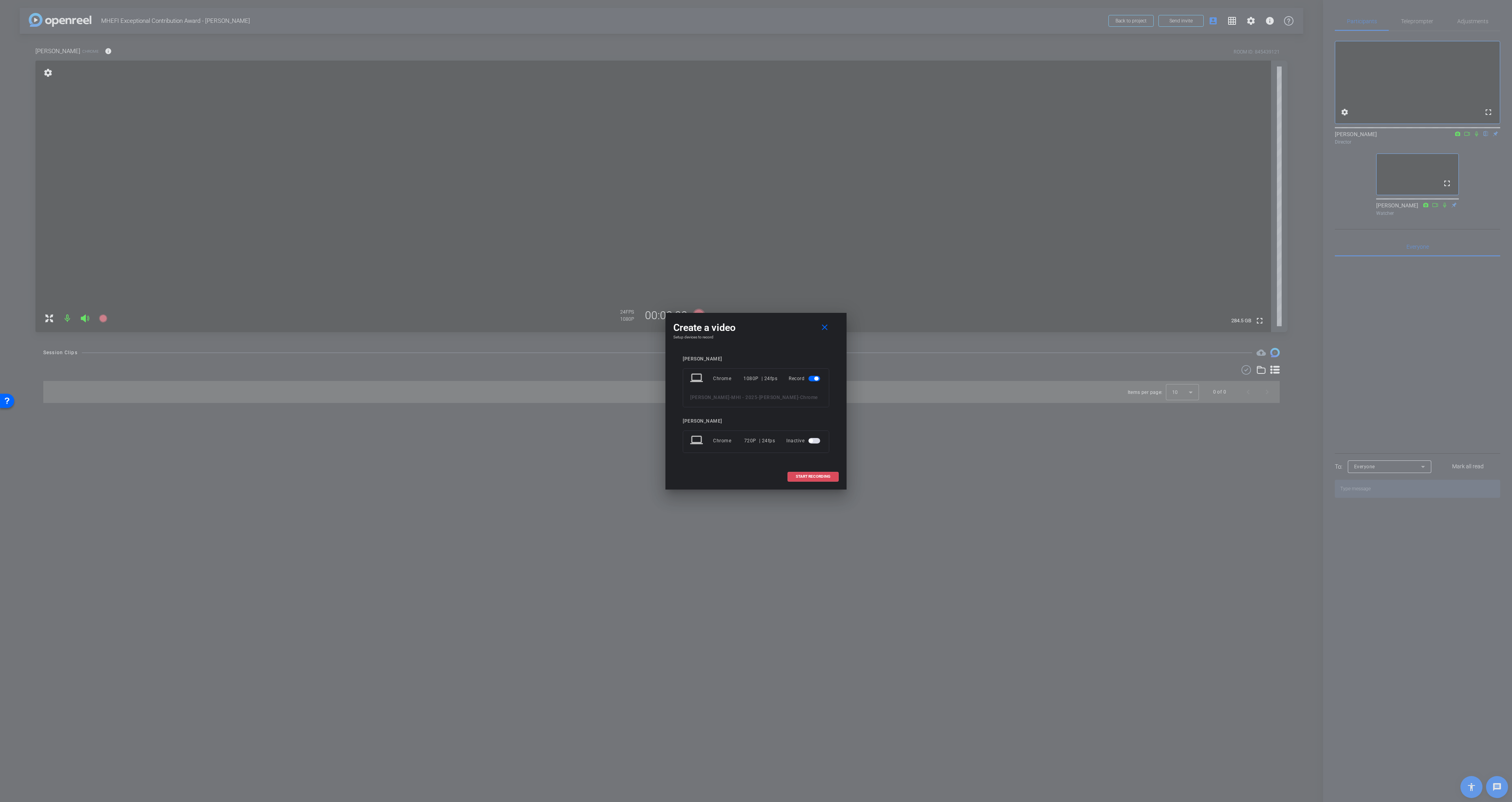
click at [753, 479] on span at bounding box center [813, 476] width 50 height 19
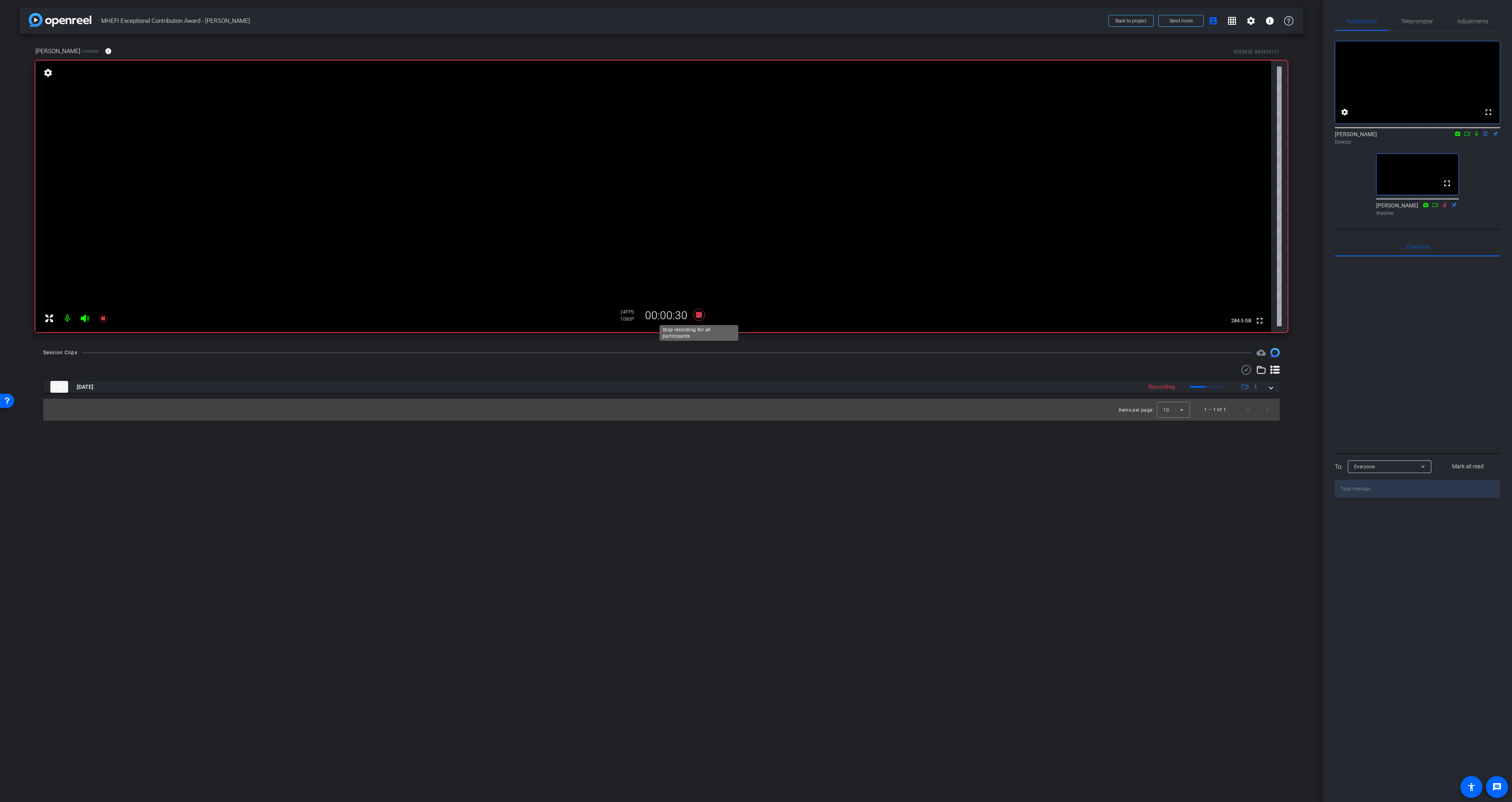
click at [700, 316] on icon at bounding box center [699, 315] width 12 height 12
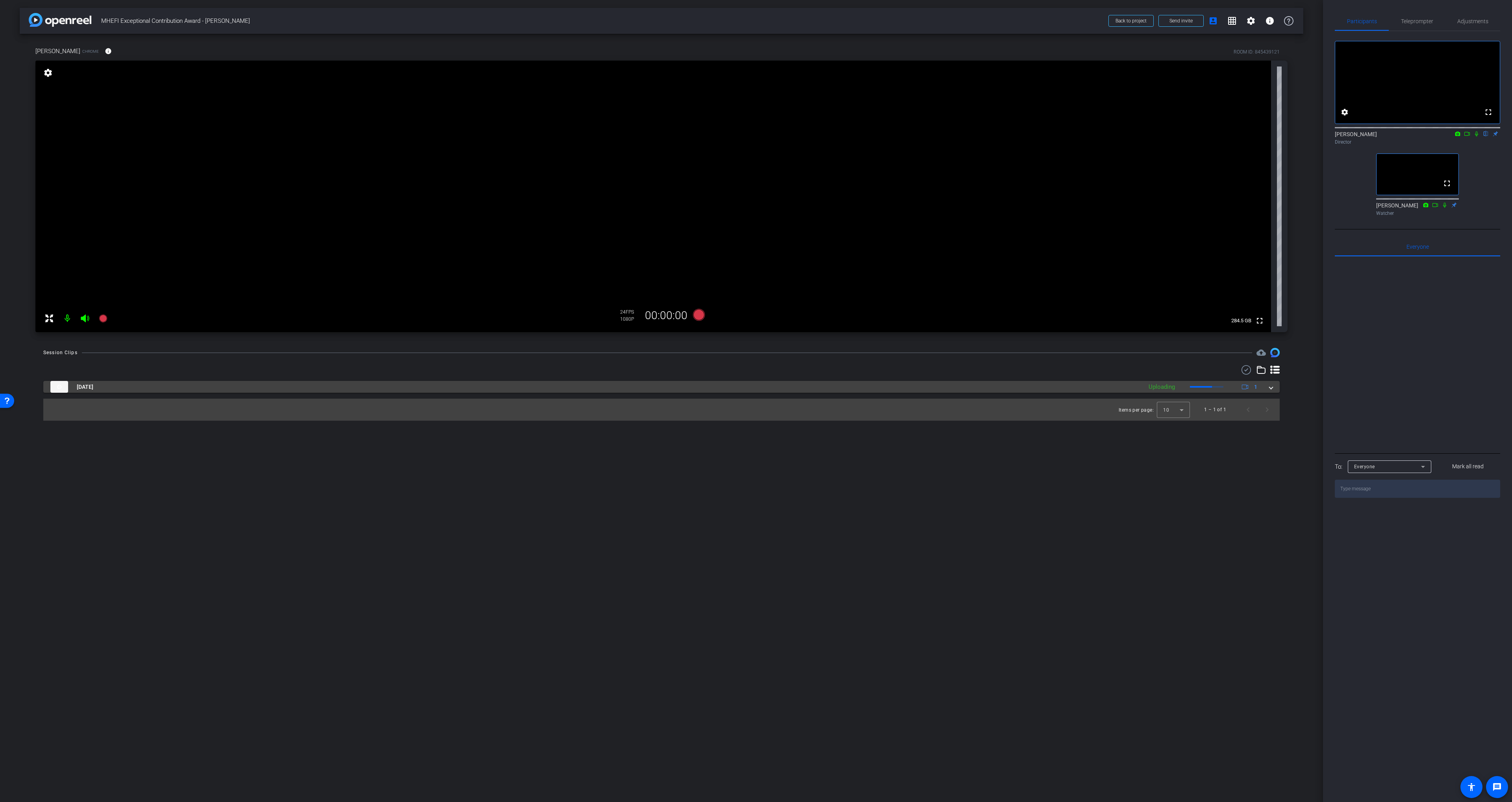
click at [753, 384] on mat-panel-title "[DATE]" at bounding box center [595, 387] width 1088 height 12
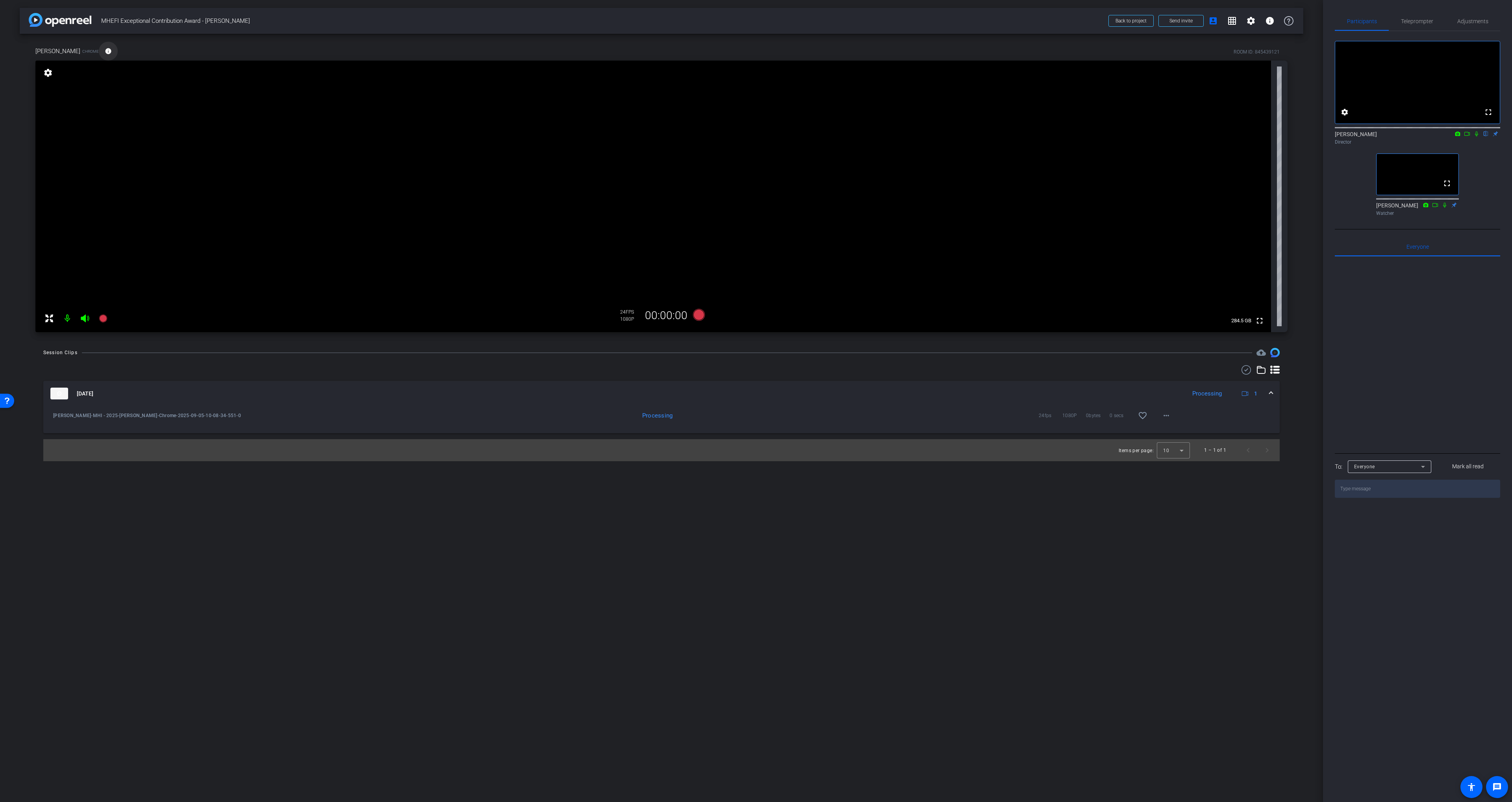
click at [104, 49] on mat-icon "info" at bounding box center [108, 51] width 7 height 7
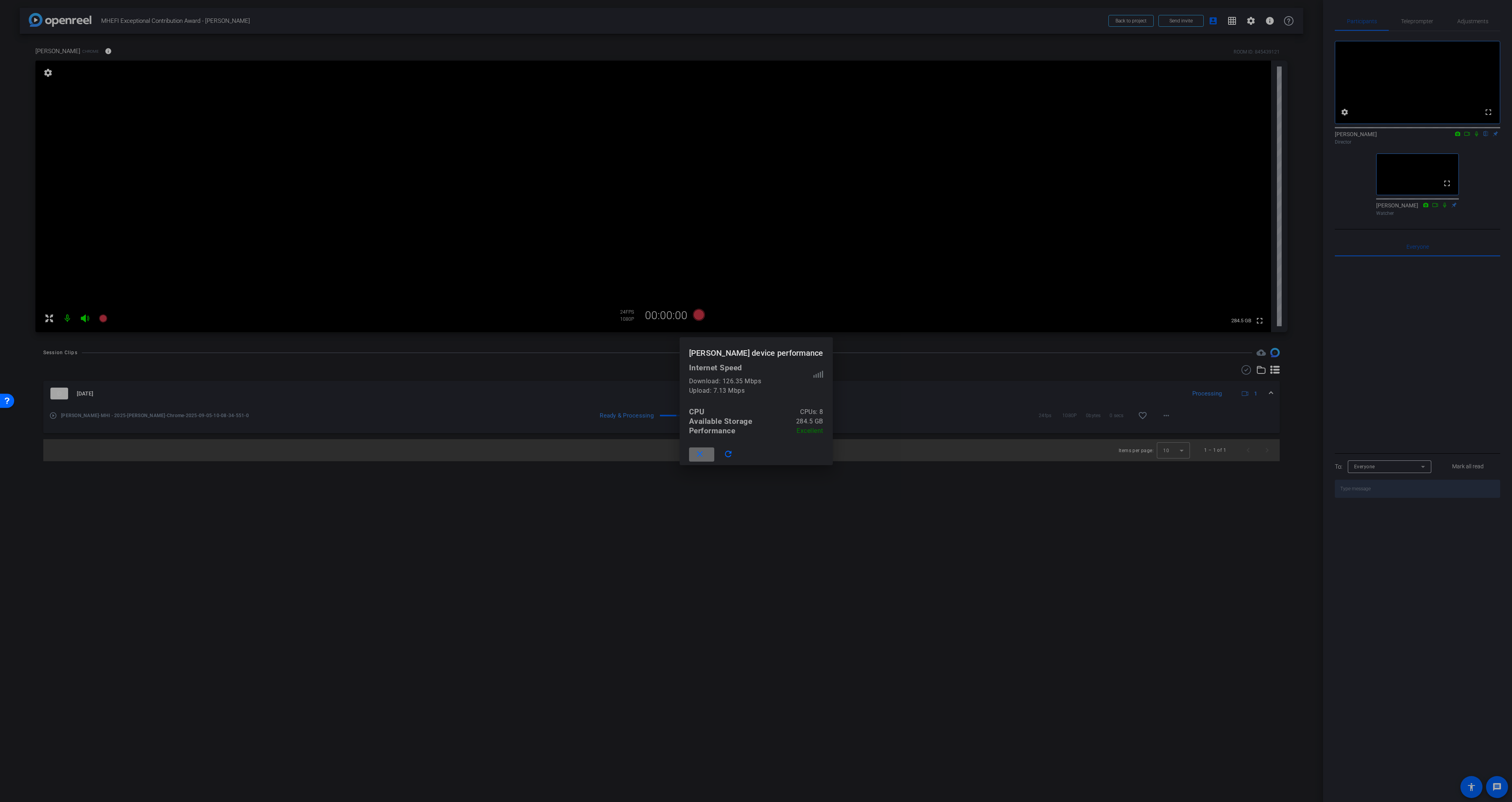
click at [705, 454] on mat-icon "close" at bounding box center [700, 454] width 10 height 10
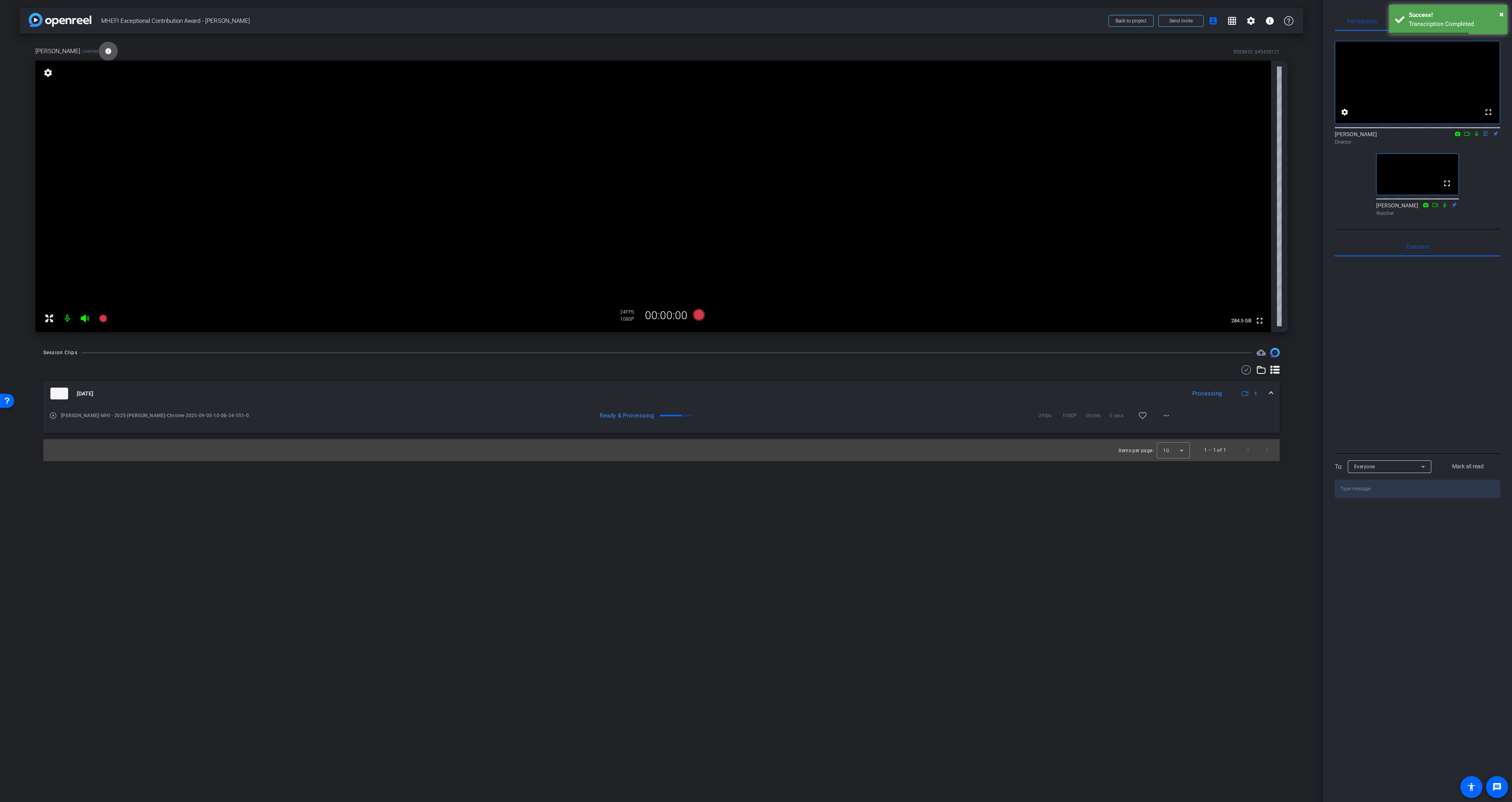
click at [753, 137] on icon at bounding box center [1476, 133] width 6 height 5
drag, startPoint x: 471, startPoint y: 400, endPoint x: 434, endPoint y: 407, distance: 37.7
click at [472, 400] on mat-expansion-panel-header "[DATE] Processing 1" at bounding box center [662, 393] width 1236 height 25
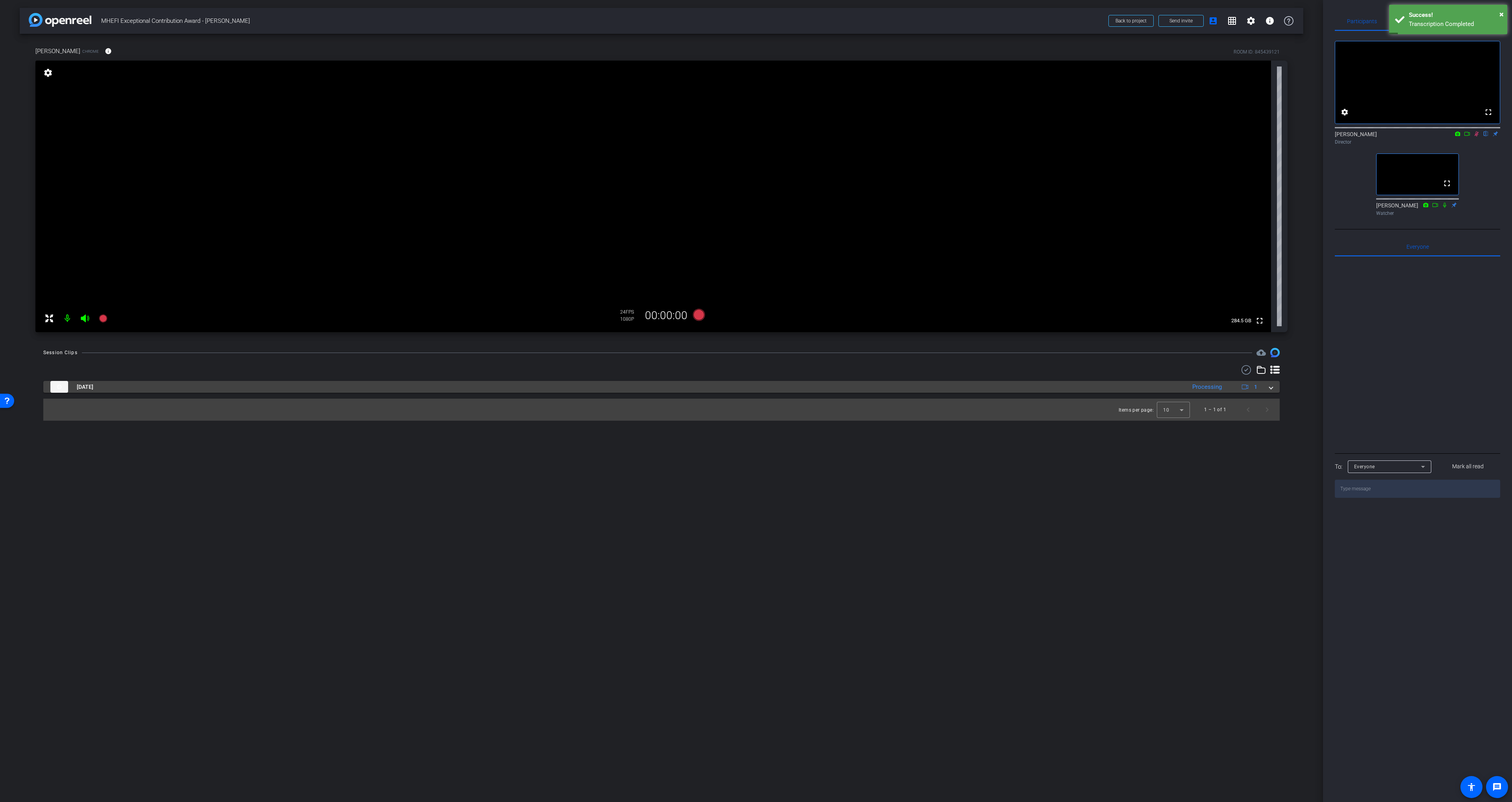
click at [133, 385] on mat-panel-title "[DATE]" at bounding box center [616, 387] width 1132 height 12
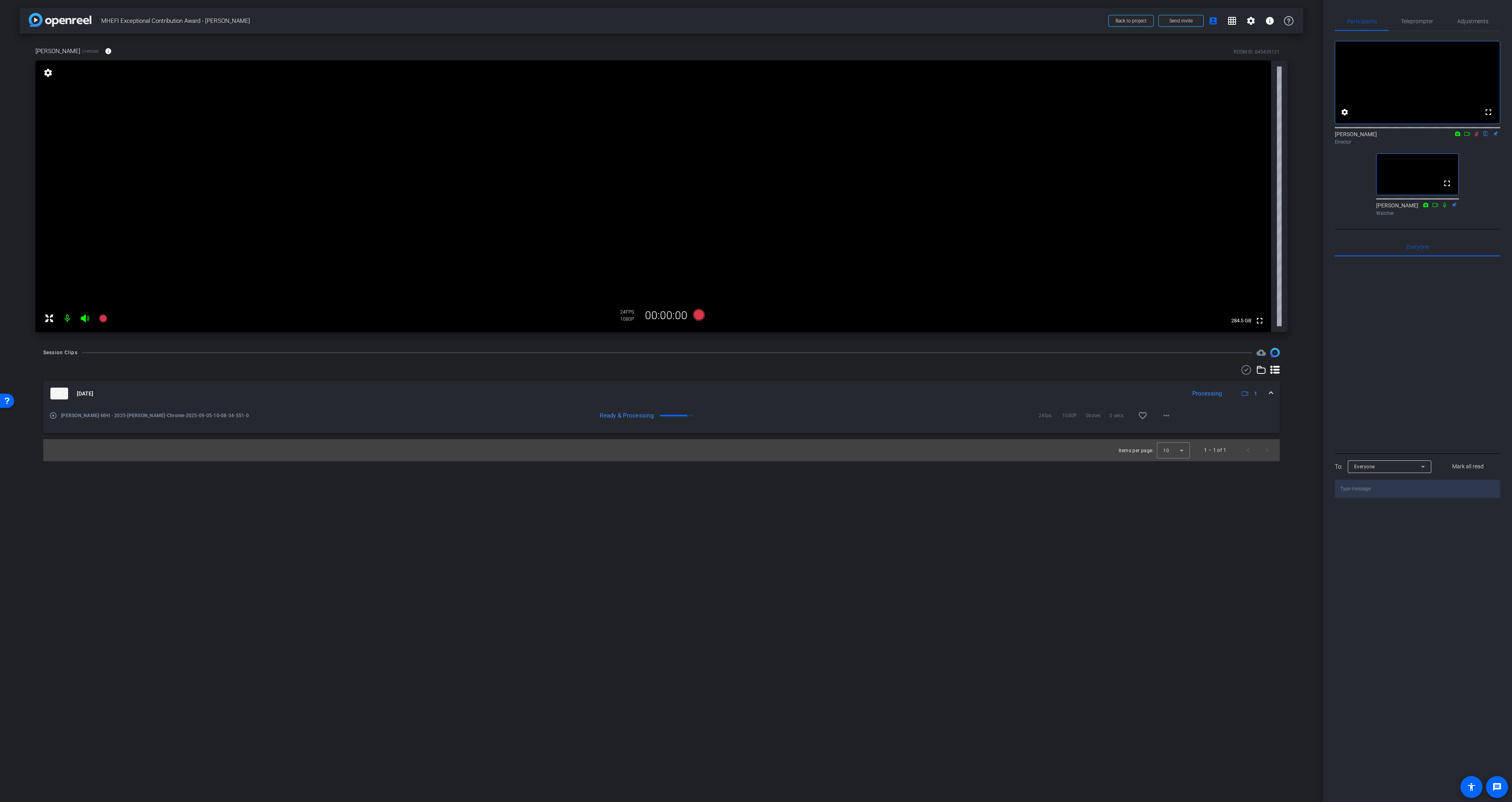
click at [54, 416] on mat-icon "play_circle_outline" at bounding box center [53, 415] width 8 height 8
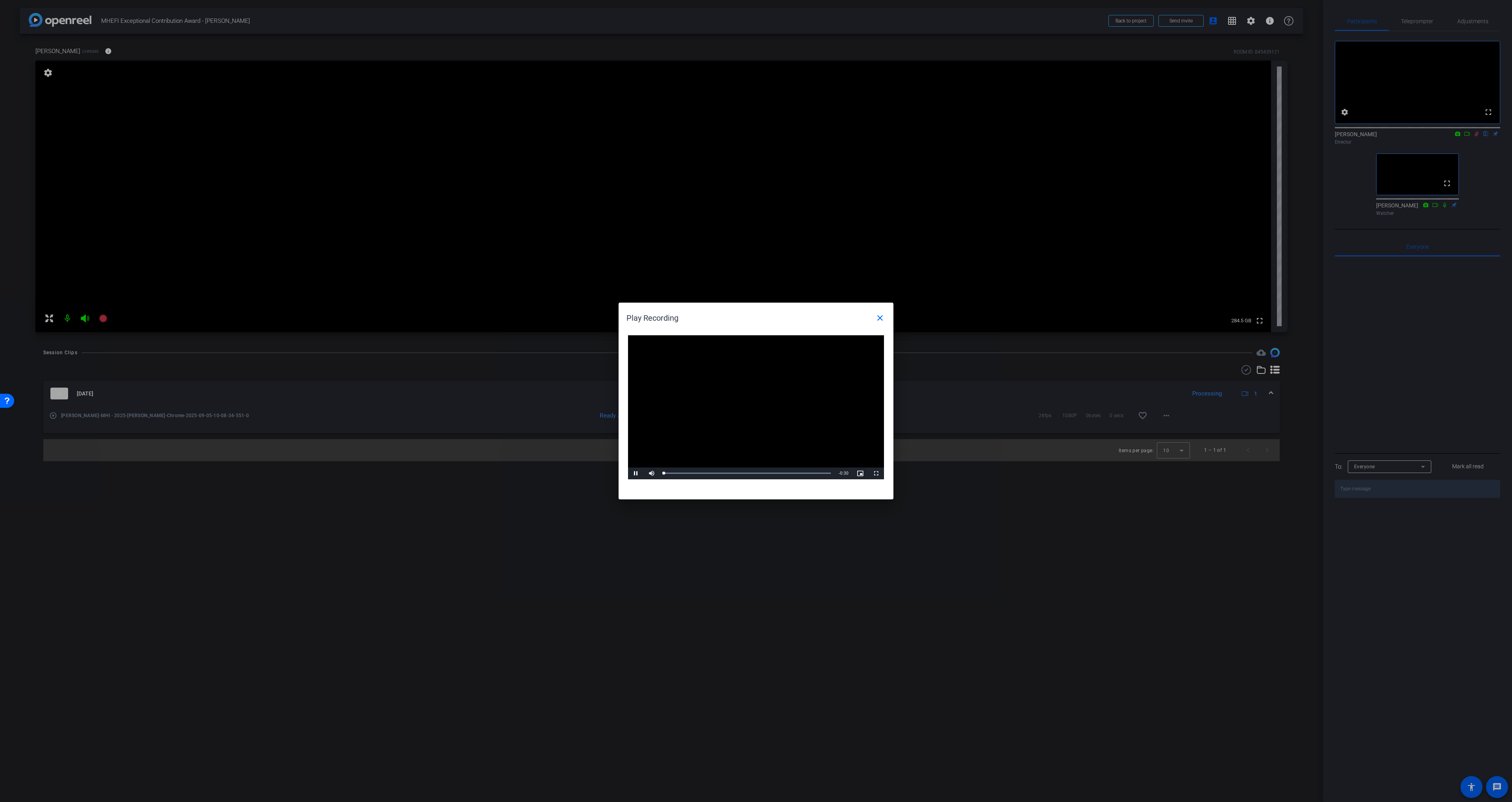
drag, startPoint x: 681, startPoint y: 411, endPoint x: 703, endPoint y: 421, distance: 24.2
click at [681, 411] on video "Video Player" at bounding box center [756, 408] width 256 height 144
drag, startPoint x: 730, startPoint y: 473, endPoint x: 653, endPoint y: 478, distance: 77.2
click at [729, 473] on div "Loaded : 100.00% 0:12 0:00" at bounding box center [747, 473] width 167 height 1
click at [637, 473] on span "Video Player" at bounding box center [636, 473] width 16 height 0
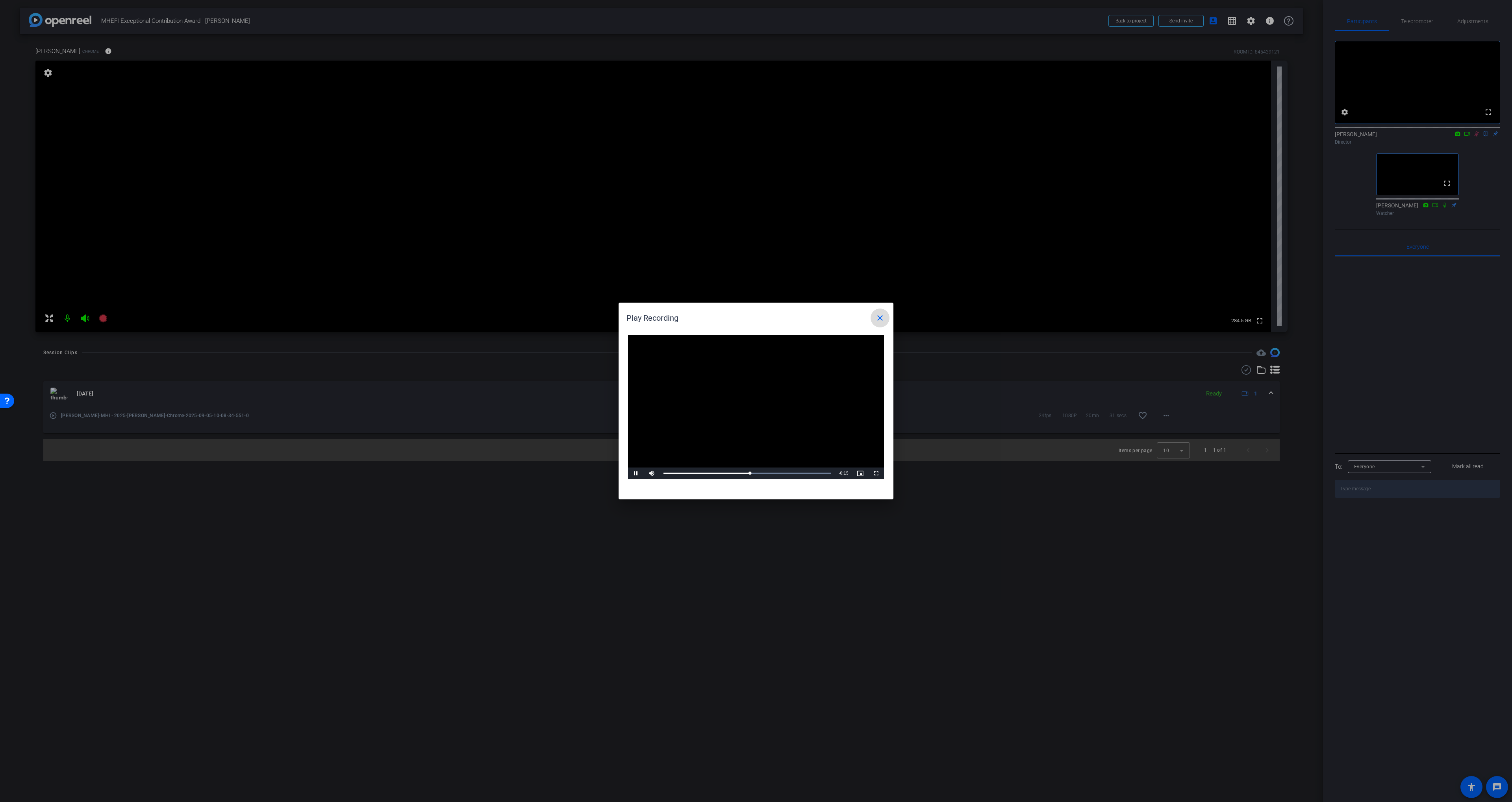
click at [753, 322] on mat-icon "close" at bounding box center [880, 318] width 9 height 9
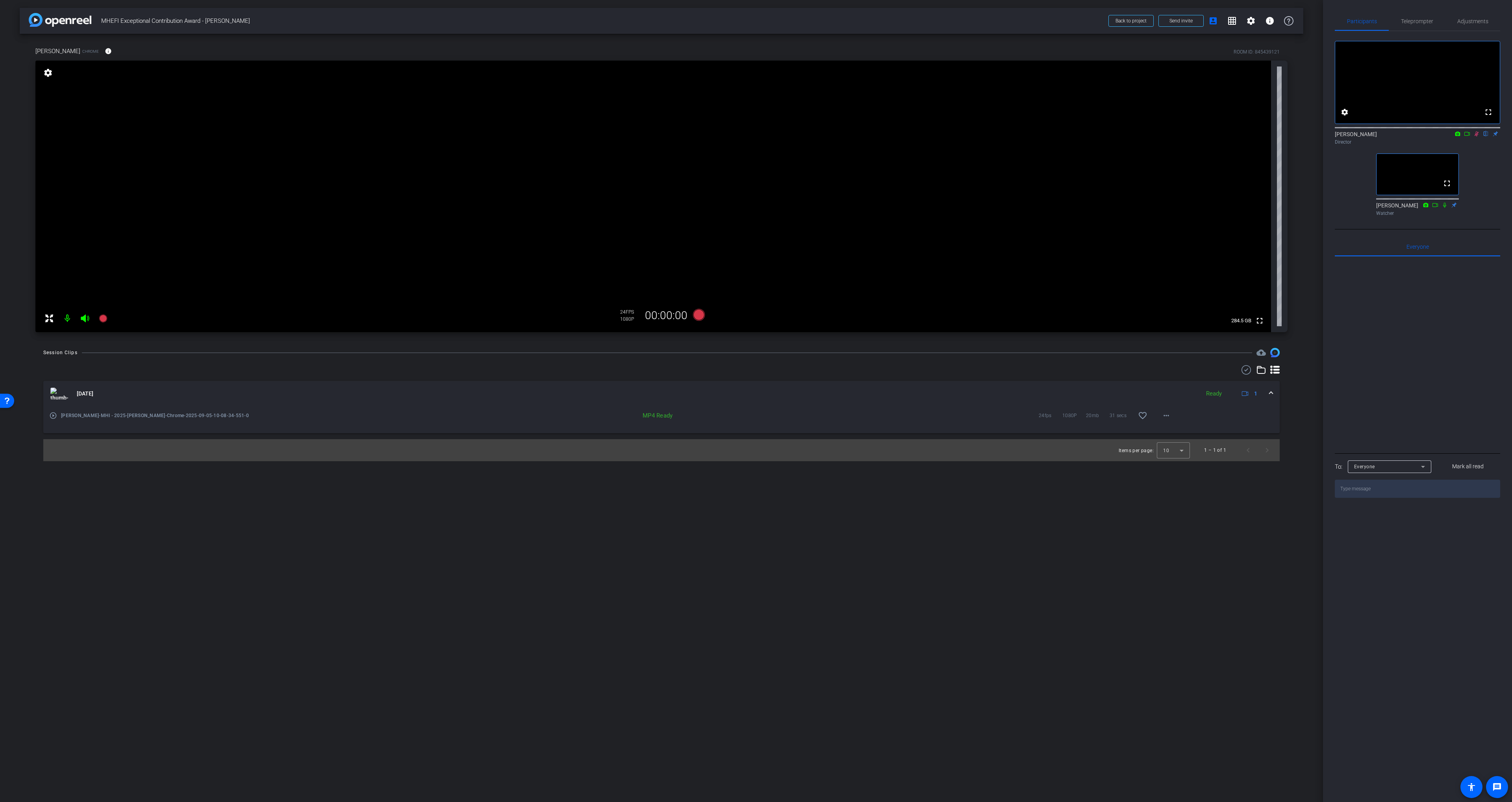
click at [753, 137] on icon at bounding box center [1476, 133] width 6 height 5
click at [753, 137] on icon at bounding box center [1476, 134] width 3 height 5
click at [753, 137] on icon at bounding box center [1476, 133] width 6 height 5
drag, startPoint x: 1468, startPoint y: 143, endPoint x: 1415, endPoint y: 165, distance: 57.4
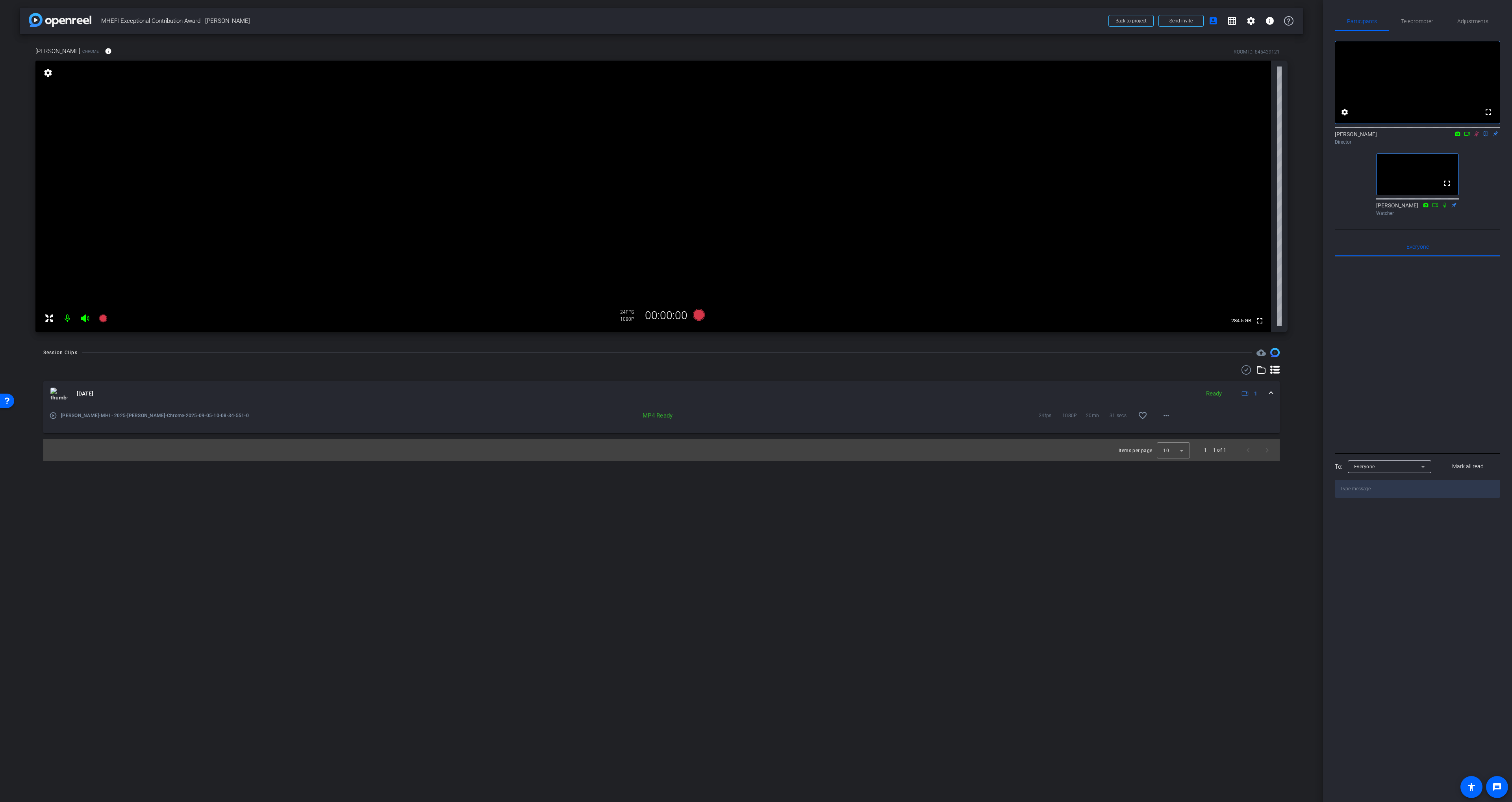
click at [753, 137] on icon at bounding box center [1467, 133] width 6 height 5
click at [701, 316] on icon at bounding box center [699, 315] width 12 height 12
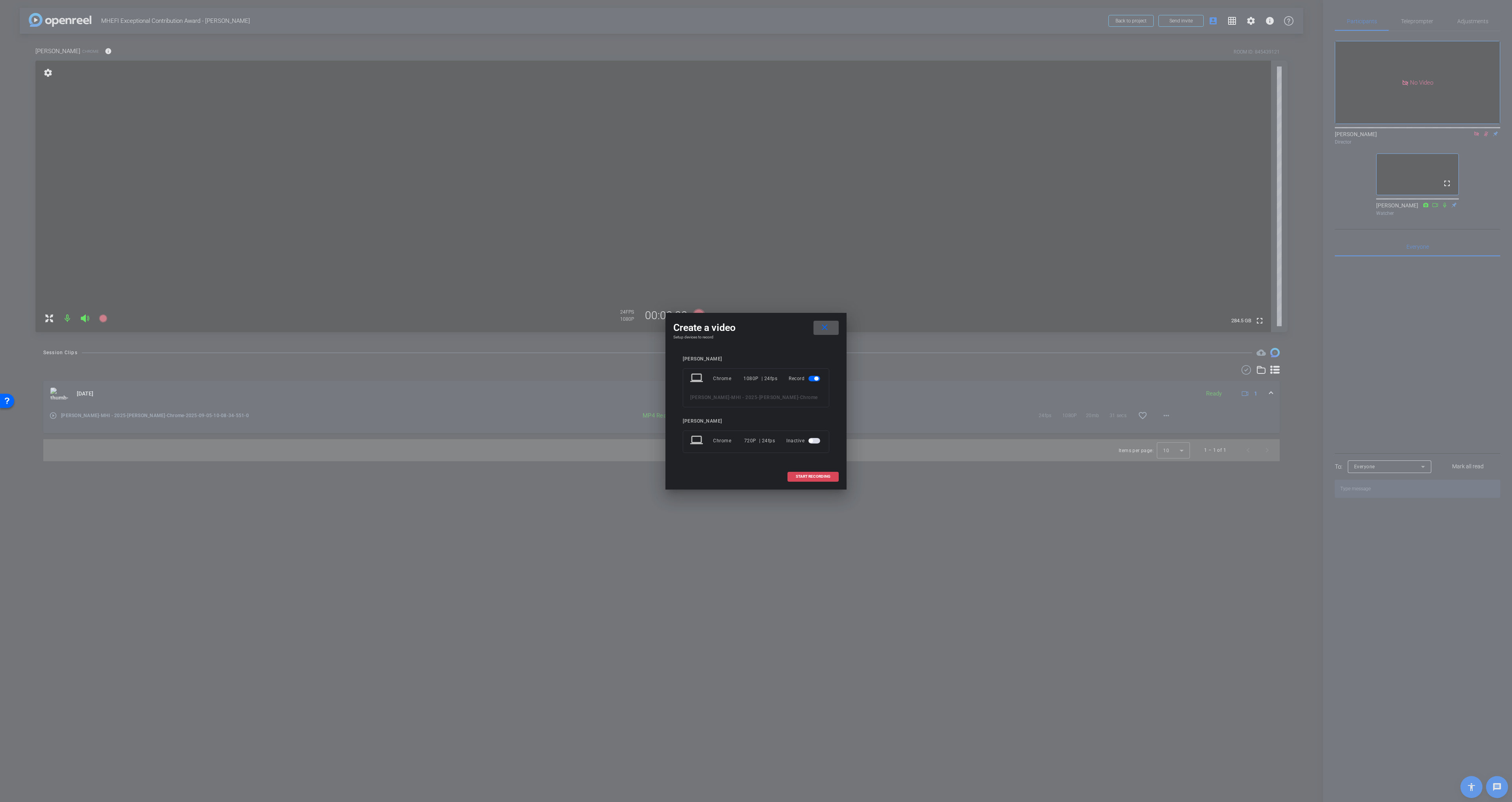
click at [753, 469] on span at bounding box center [813, 476] width 50 height 19
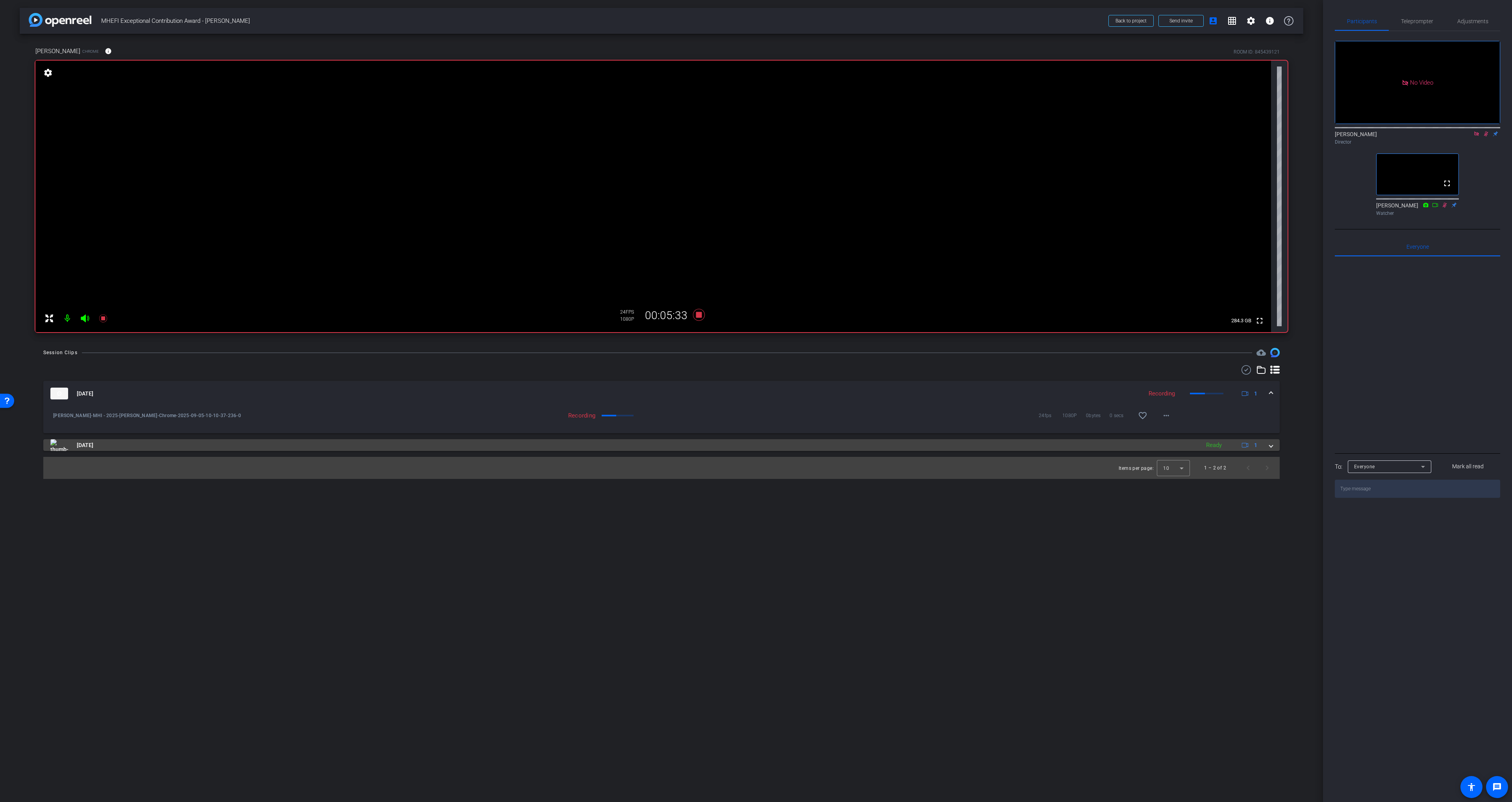
click at [222, 442] on mat-panel-title "[DATE]" at bounding box center [623, 445] width 1145 height 12
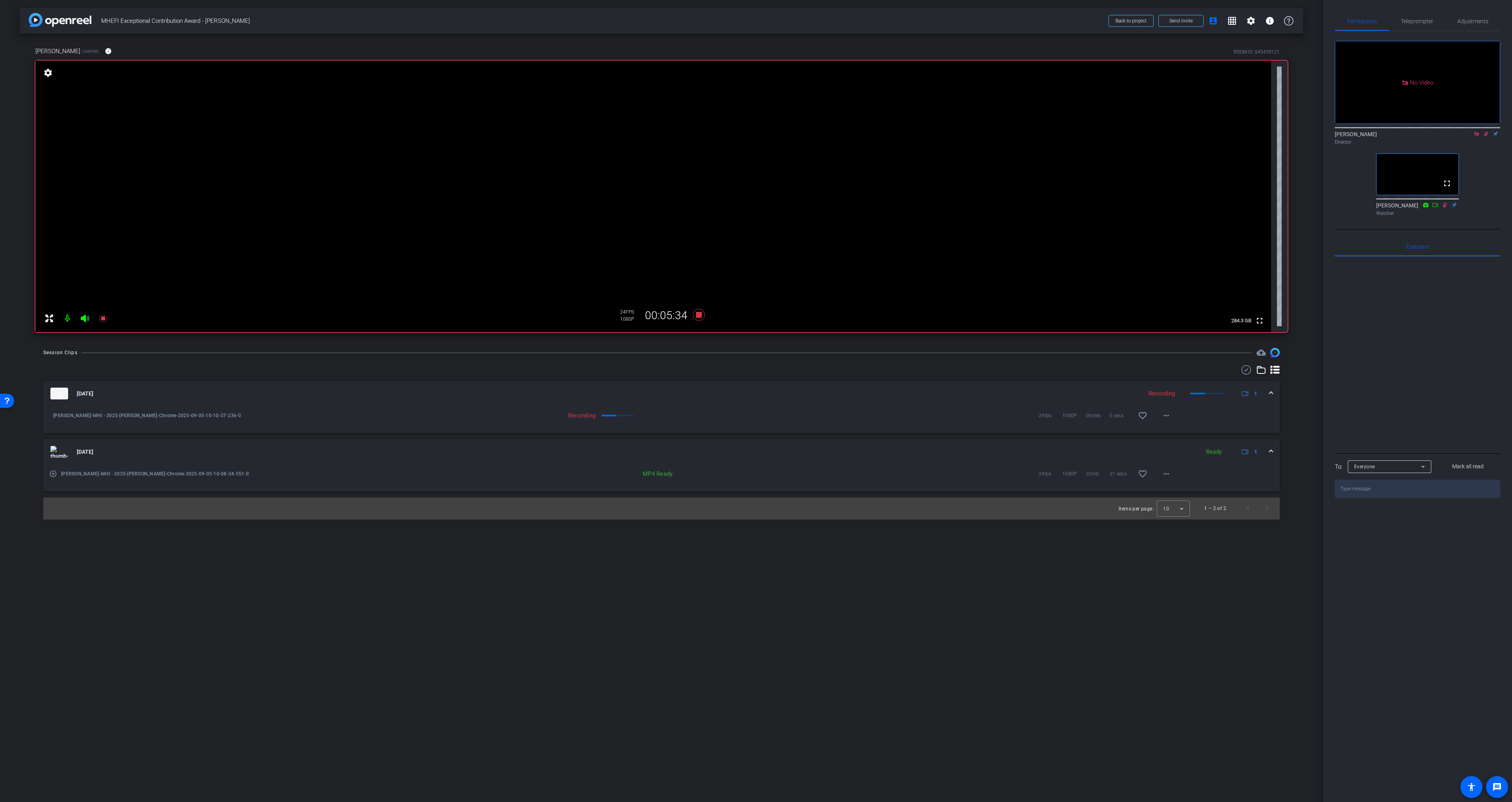
click at [54, 475] on mat-icon "play_circle_outline" at bounding box center [53, 473] width 8 height 8
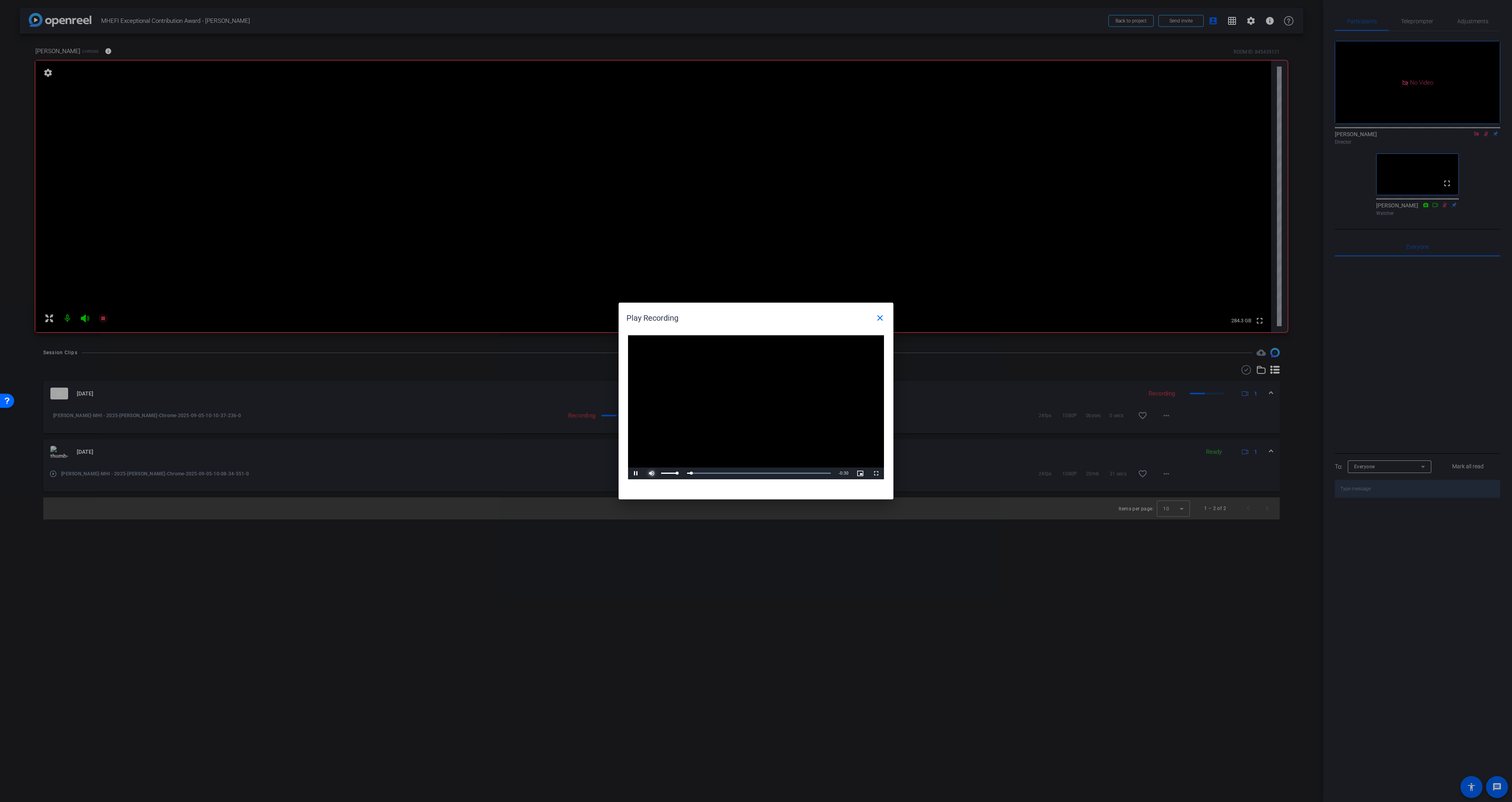
click at [648, 473] on span "Video Player" at bounding box center [652, 473] width 16 height 0
click at [632, 473] on span "Video Player" at bounding box center [636, 473] width 16 height 0
click at [753, 473] on span "Video Player" at bounding box center [876, 473] width 16 height 0
drag, startPoint x: 875, startPoint y: 317, endPoint x: 874, endPoint y: 322, distance: 5.1
click at [753, 317] on span at bounding box center [880, 318] width 19 height 19
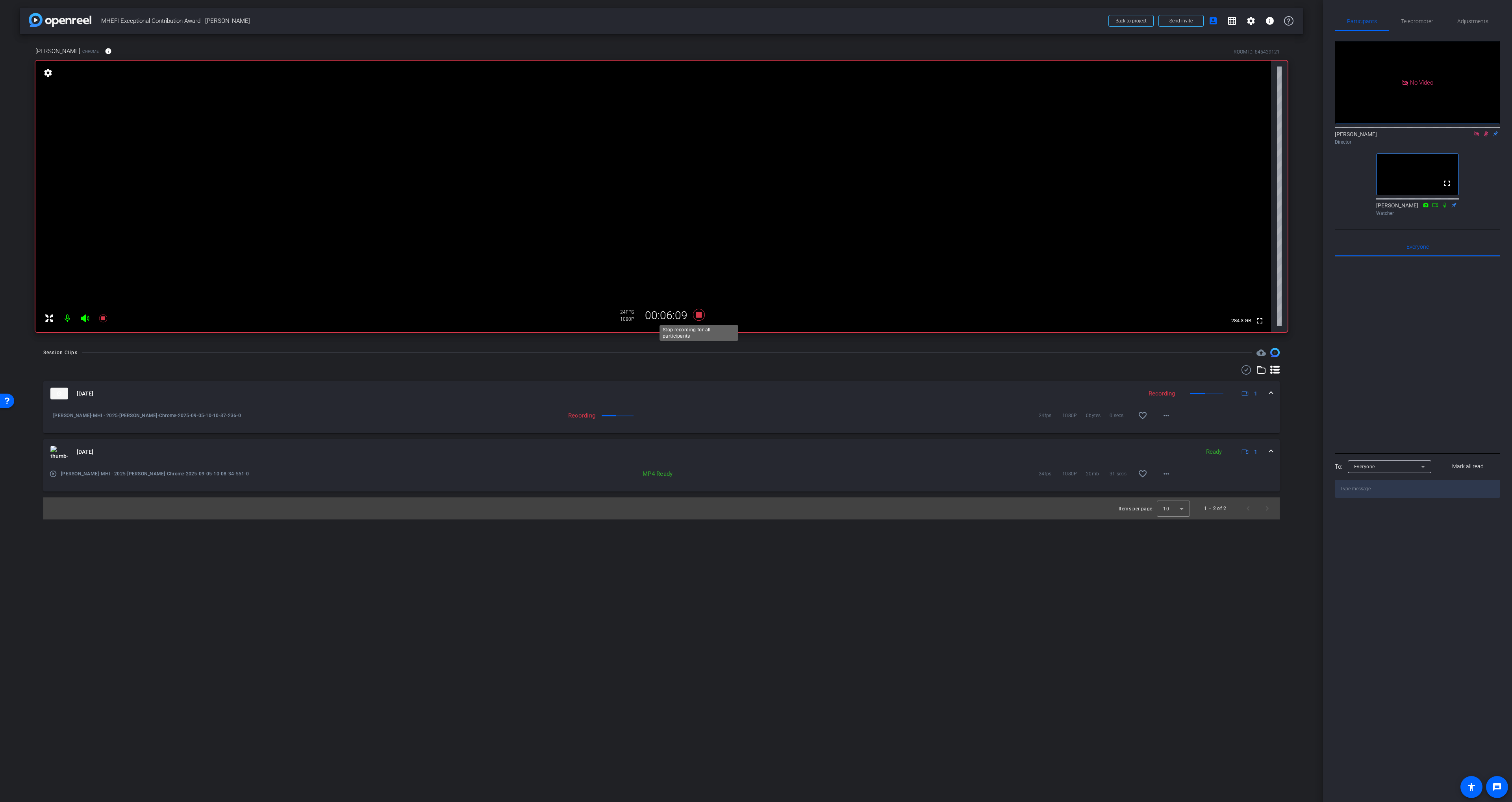
click at [699, 319] on icon at bounding box center [699, 315] width 19 height 14
click at [699, 316] on icon at bounding box center [699, 315] width 12 height 12
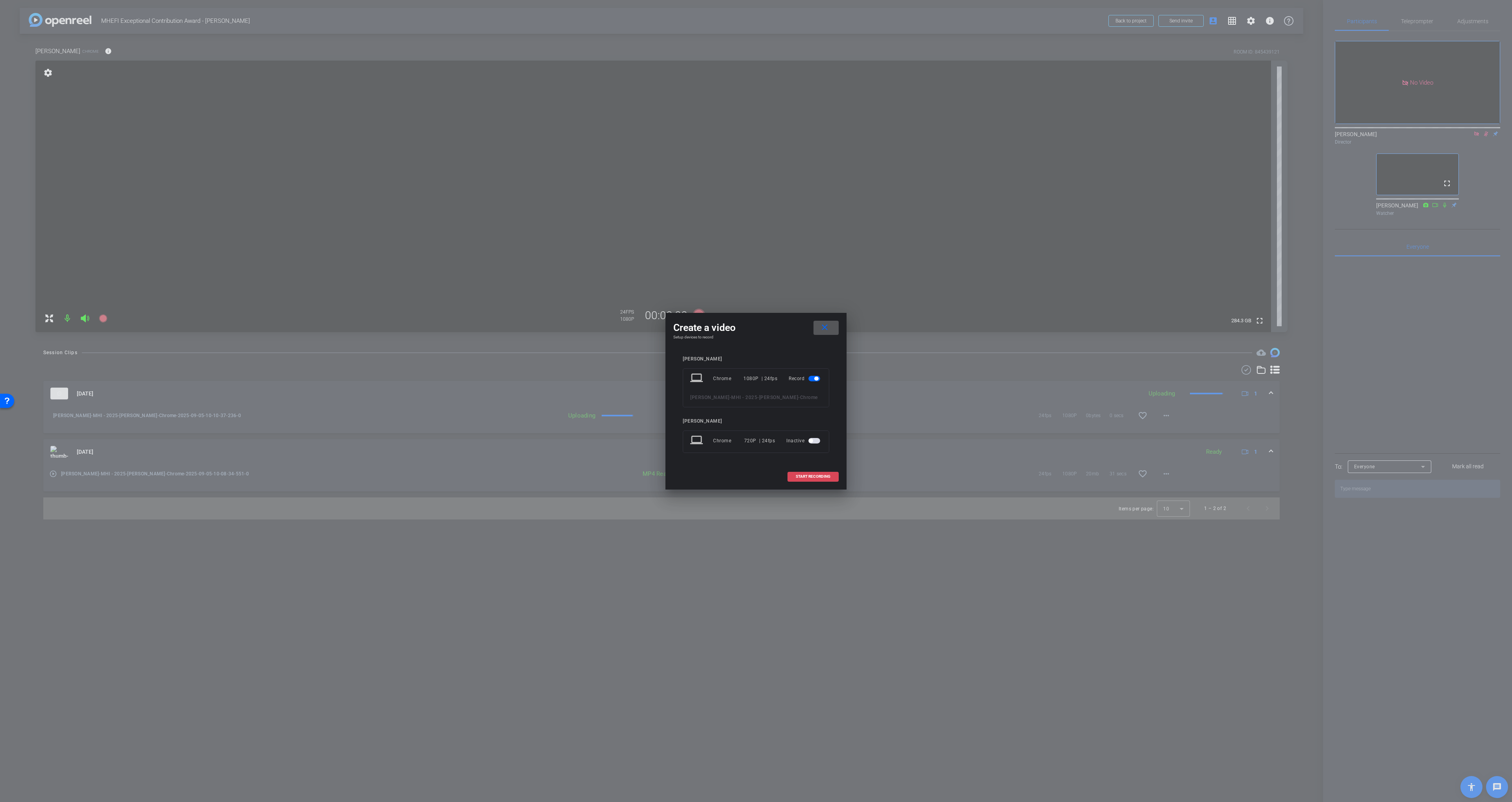
click at [753, 472] on span at bounding box center [813, 476] width 50 height 19
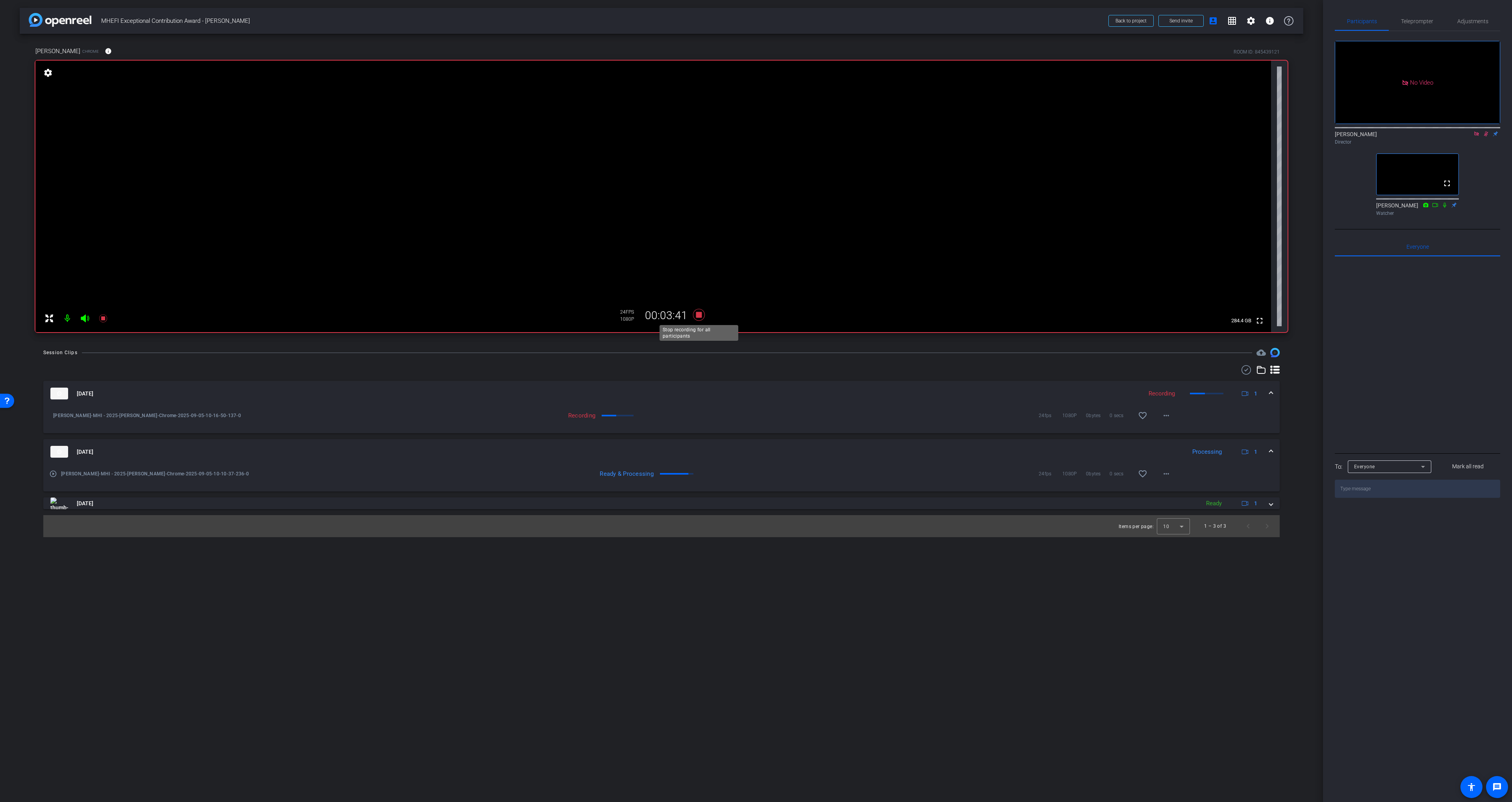
click at [700, 315] on icon at bounding box center [699, 315] width 12 height 12
click at [753, 459] on mat-expansion-panel-header "[DATE] Processing 1" at bounding box center [662, 452] width 1236 height 25
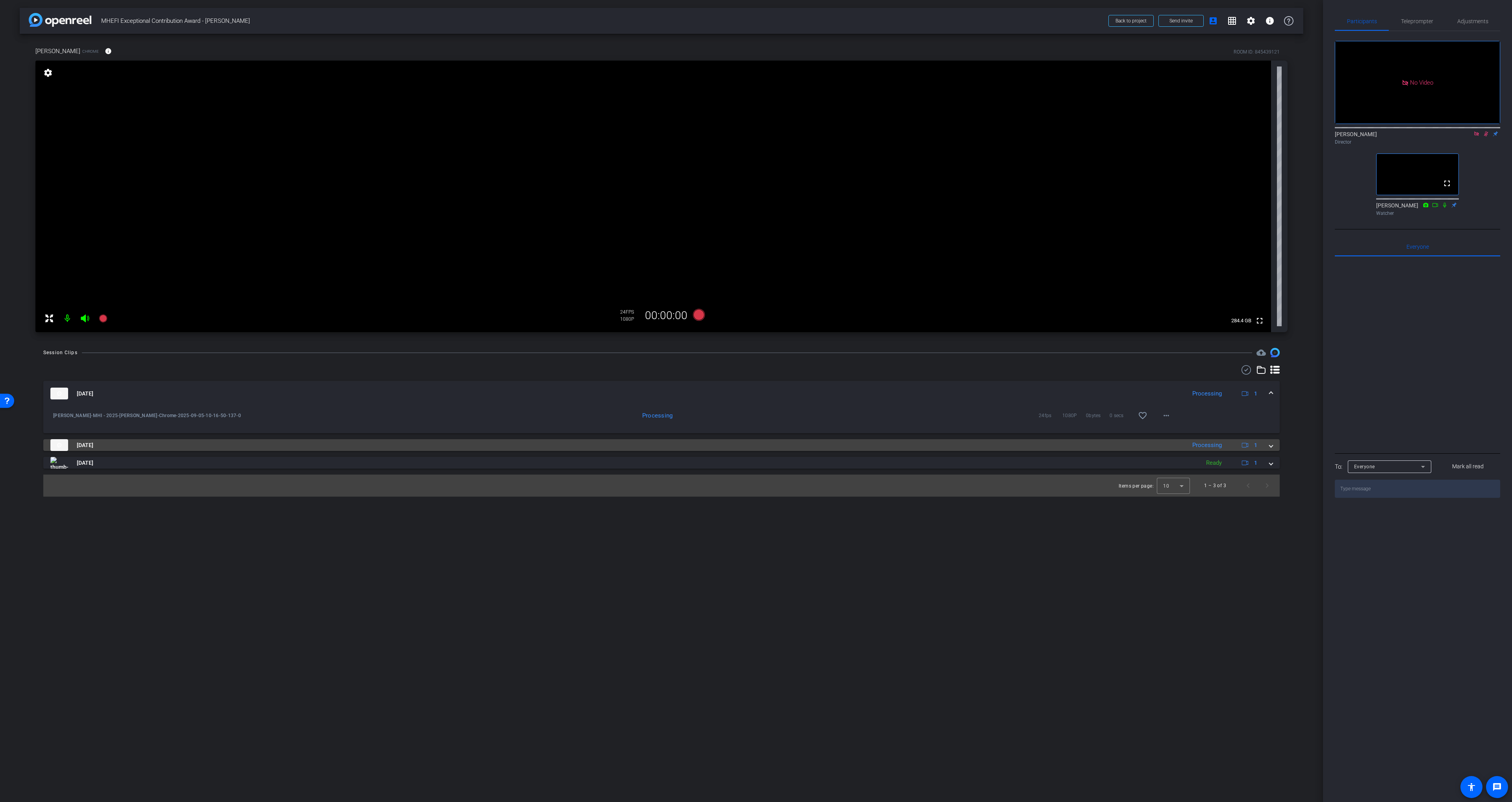
click at [753, 449] on mat-panel-title "[DATE]" at bounding box center [616, 445] width 1132 height 12
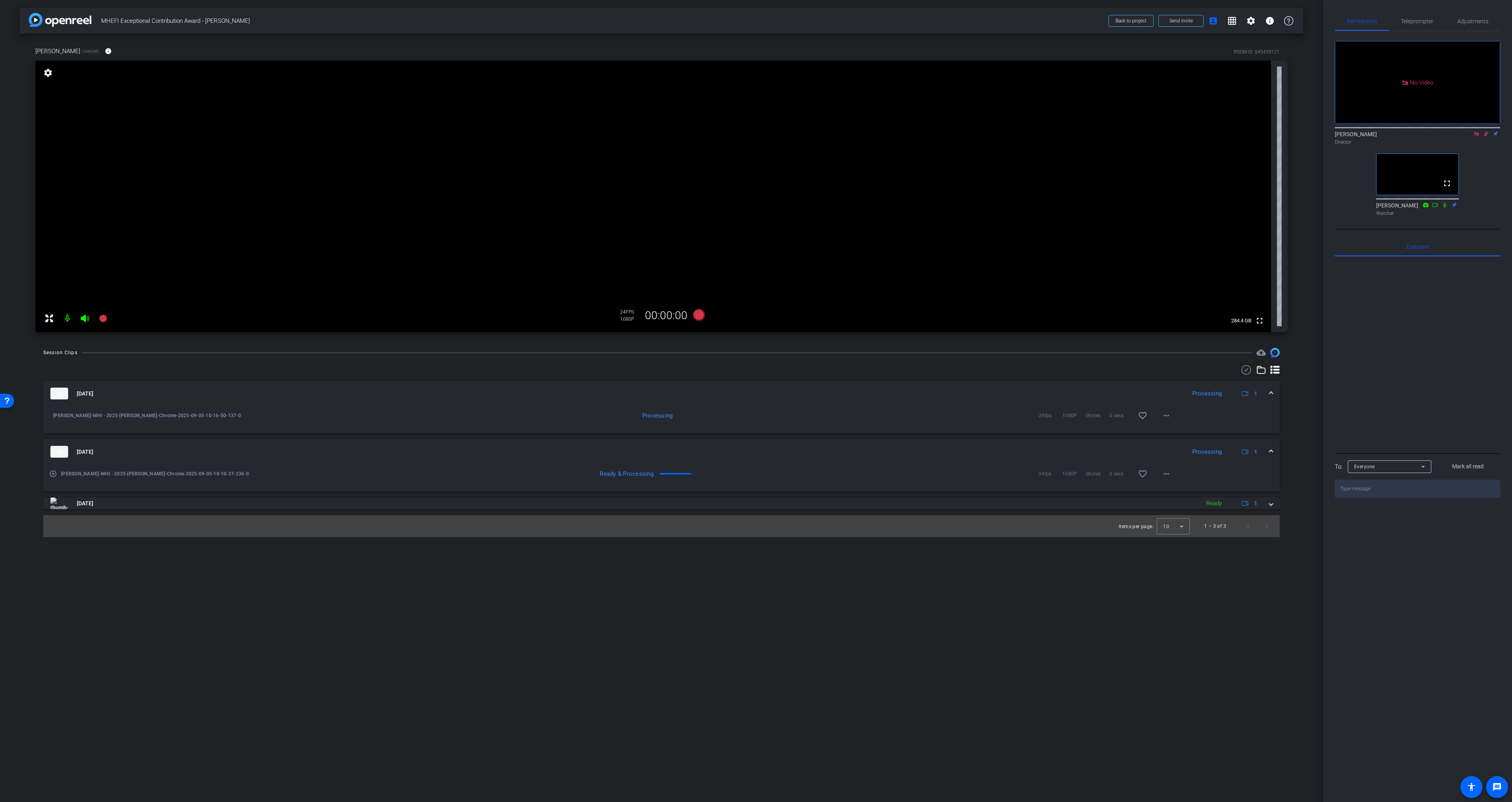
click at [753, 411] on div "Processing 24fps 1080P 0bytes 0 secs favorite_border more_horiz" at bounding box center [772, 415] width 808 height 19
click at [749, 394] on mat-panel-title "[DATE]" at bounding box center [616, 394] width 1132 height 12
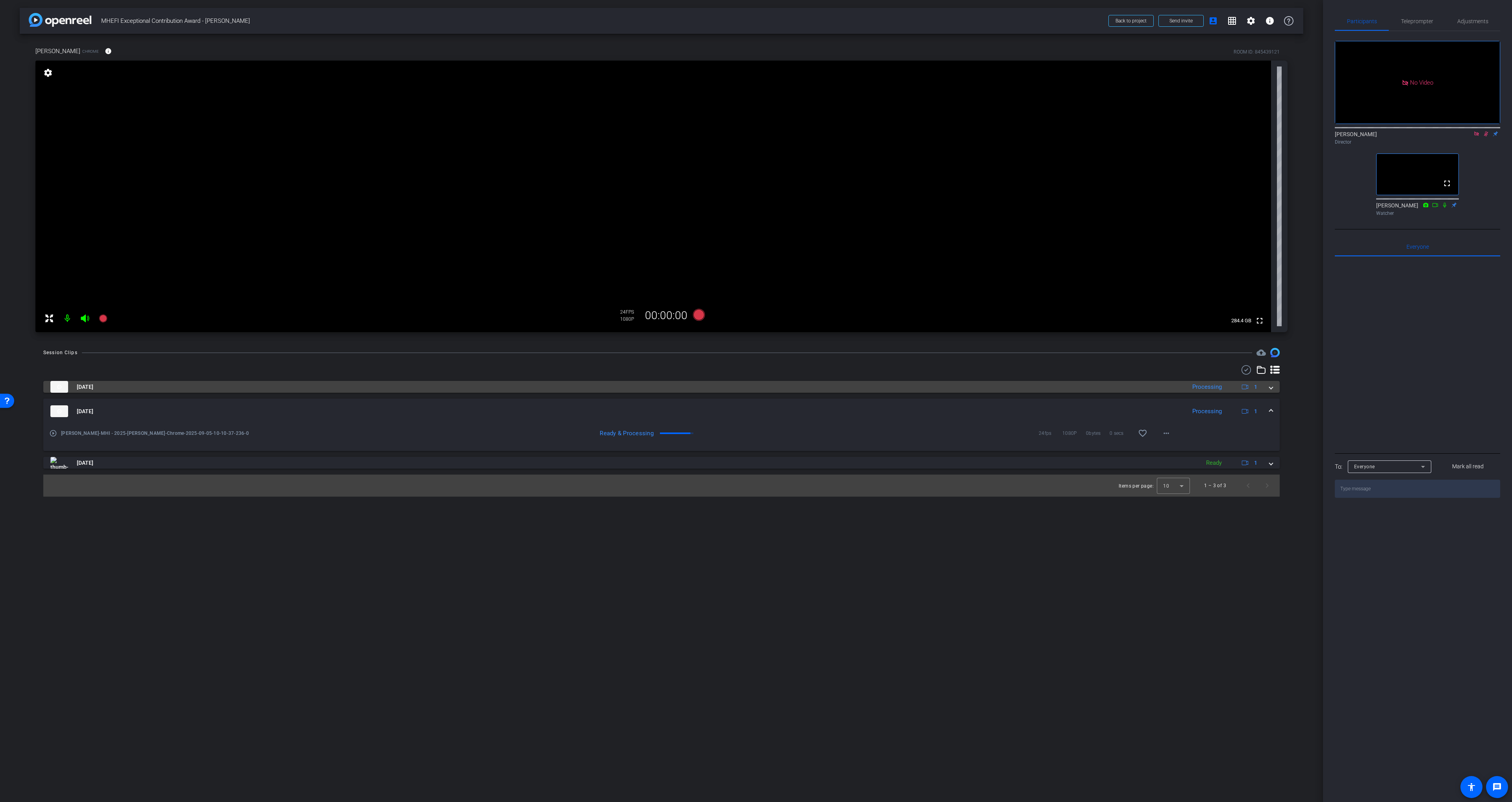
click at [744, 390] on mat-panel-title "[DATE]" at bounding box center [616, 387] width 1132 height 12
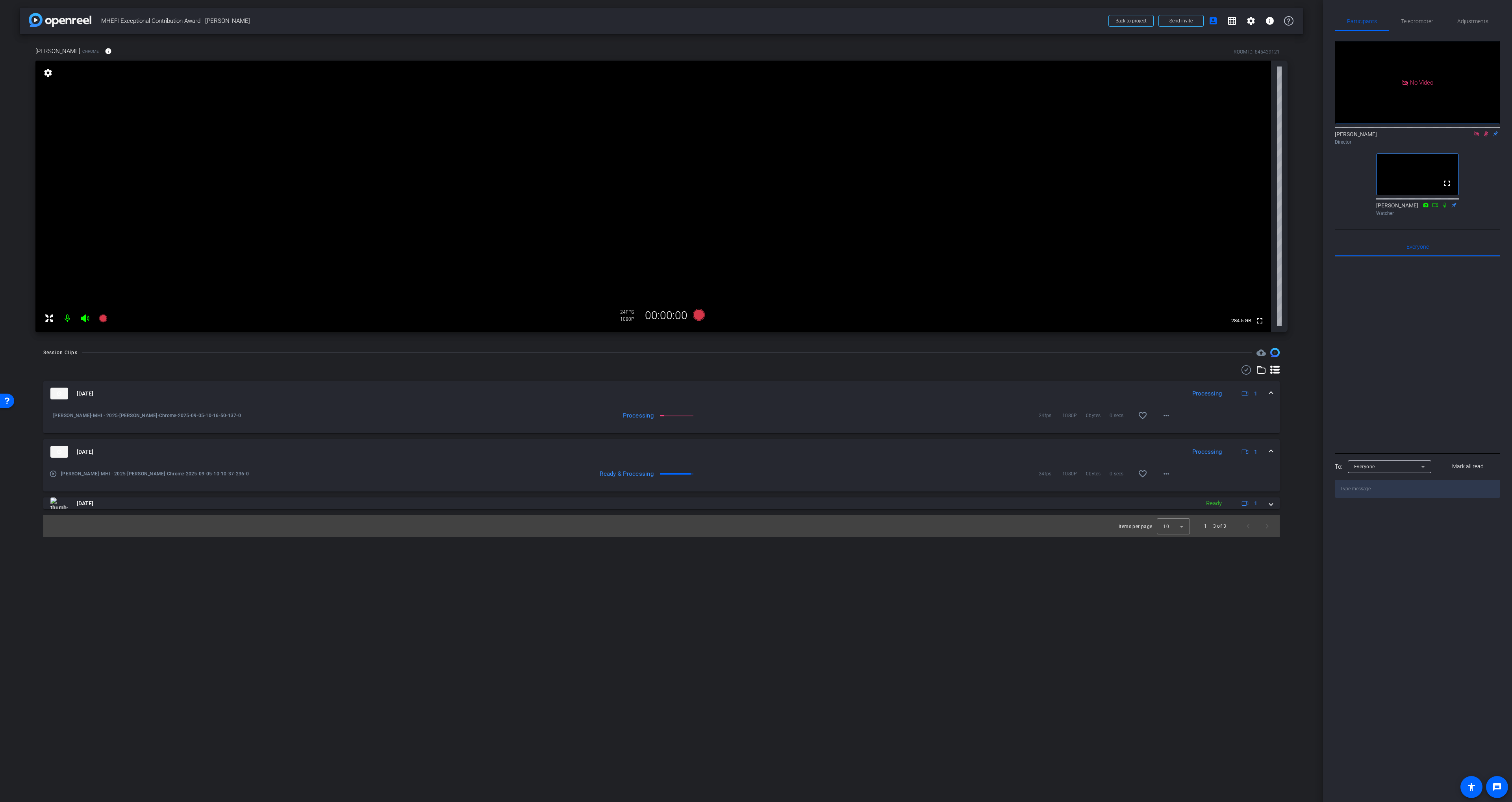
click at [753, 137] on mat-icon at bounding box center [1486, 134] width 9 height 7
click at [753, 137] on icon at bounding box center [1476, 133] width 6 height 5
